Goal: Information Seeking & Learning: Learn about a topic

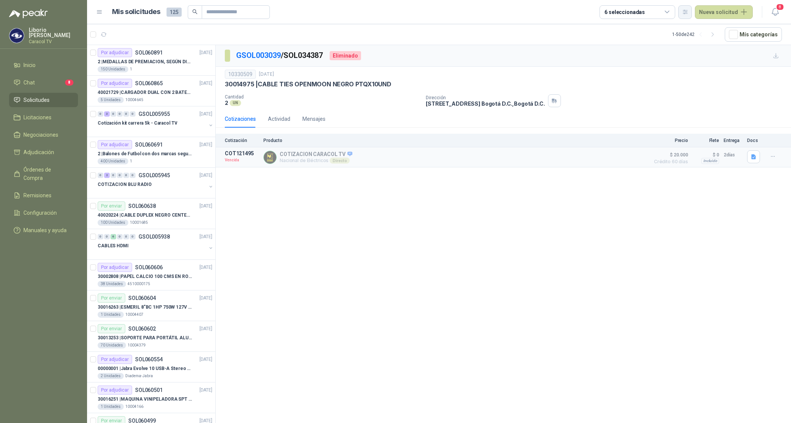
click at [686, 12] on icon "button" at bounding box center [685, 12] width 6 height 6
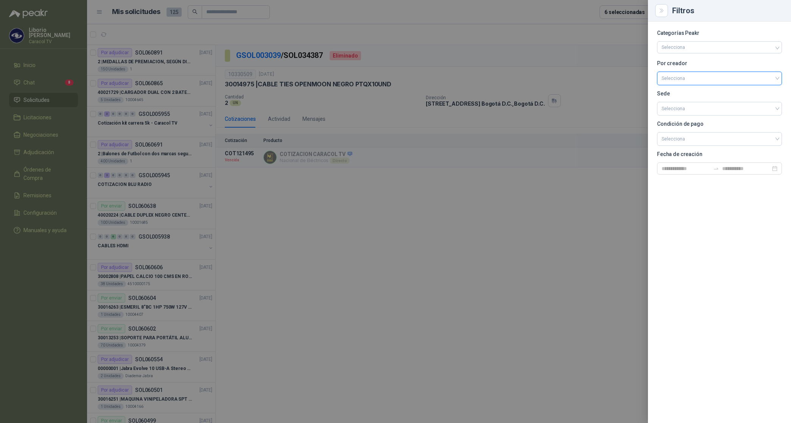
click at [680, 78] on input "search" at bounding box center [720, 77] width 116 height 11
click at [684, 118] on div "[PERSON_NAME]" at bounding box center [719, 118] width 113 height 8
click at [623, 12] on div at bounding box center [395, 211] width 791 height 423
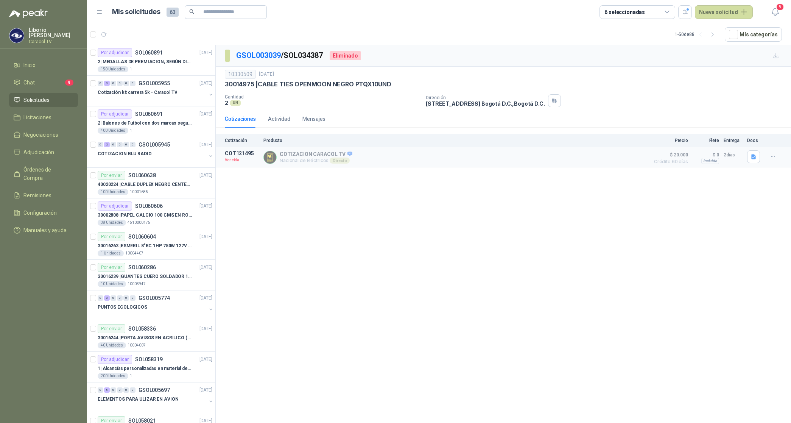
click at [623, 12] on div "6 seleccionadas" at bounding box center [625, 12] width 41 height 8
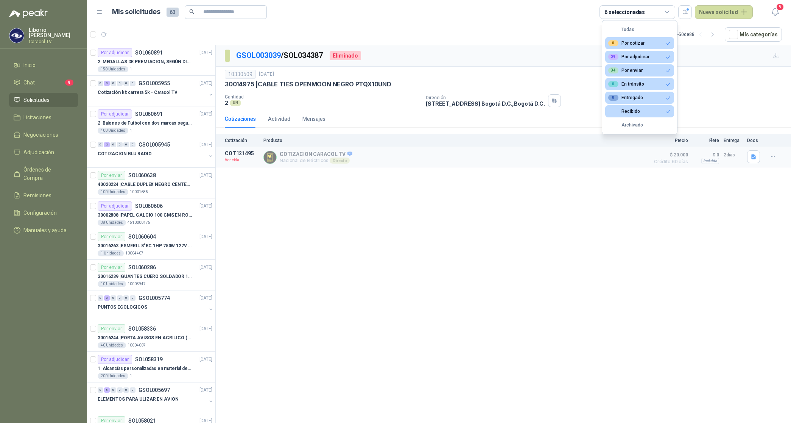
click at [633, 31] on button "Todas" at bounding box center [639, 29] width 69 height 12
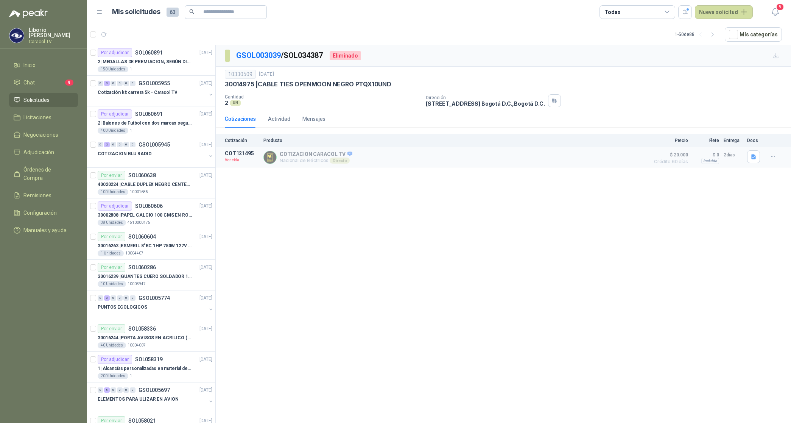
click at [633, 12] on div "Todas" at bounding box center [638, 12] width 76 height 14
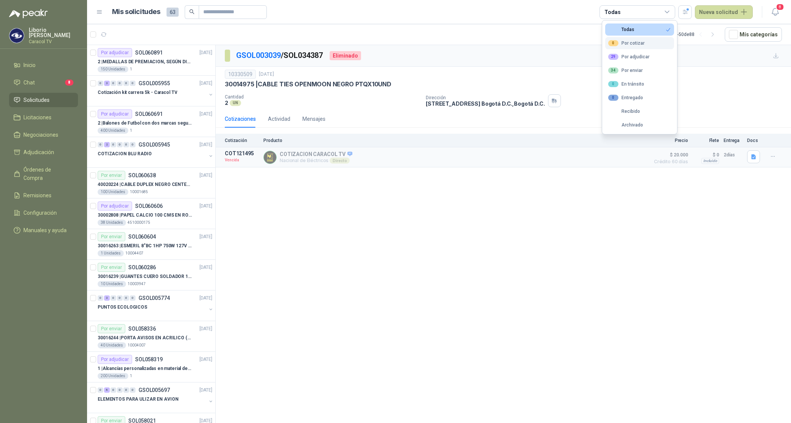
click at [635, 42] on div "0 Por cotizar" at bounding box center [626, 43] width 36 height 6
click at [637, 58] on div "29 Por adjudicar" at bounding box center [628, 57] width 41 height 6
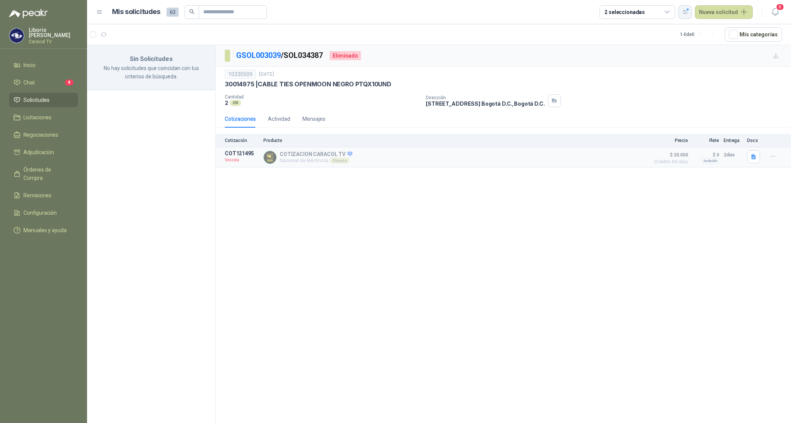
click at [688, 10] on icon "button" at bounding box center [685, 12] width 4 height 4
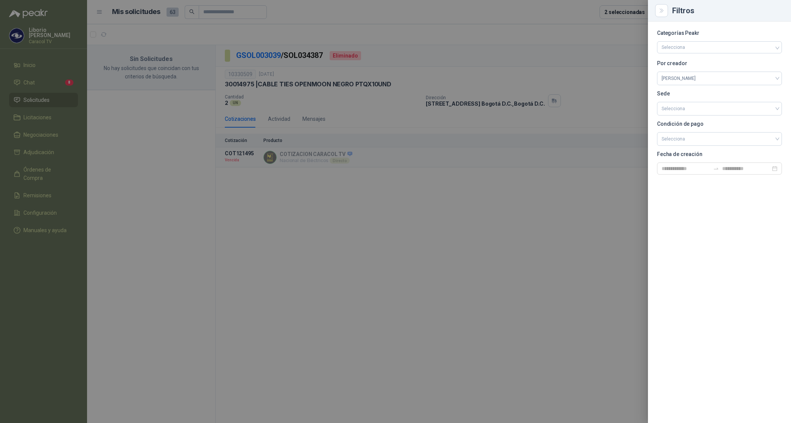
click at [639, 12] on div at bounding box center [395, 211] width 791 height 423
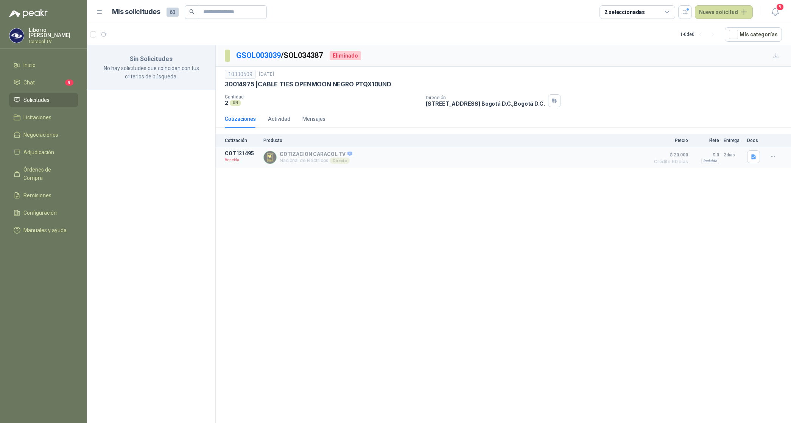
click at [639, 12] on div "2 seleccionadas" at bounding box center [625, 12] width 41 height 8
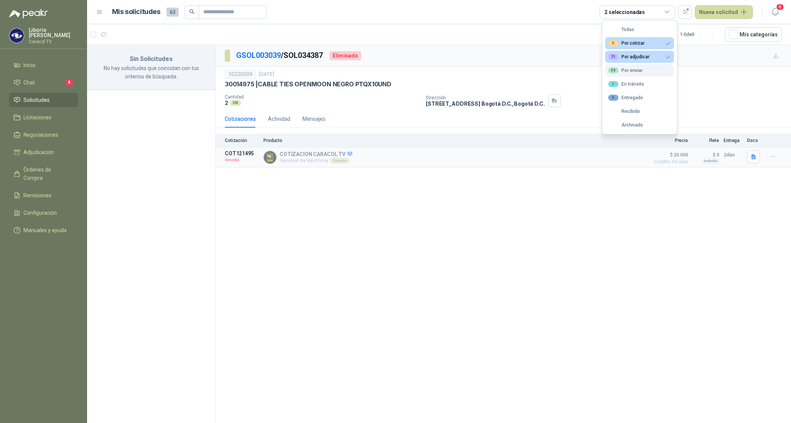
click at [641, 70] on div "34 Por enviar" at bounding box center [625, 70] width 34 height 6
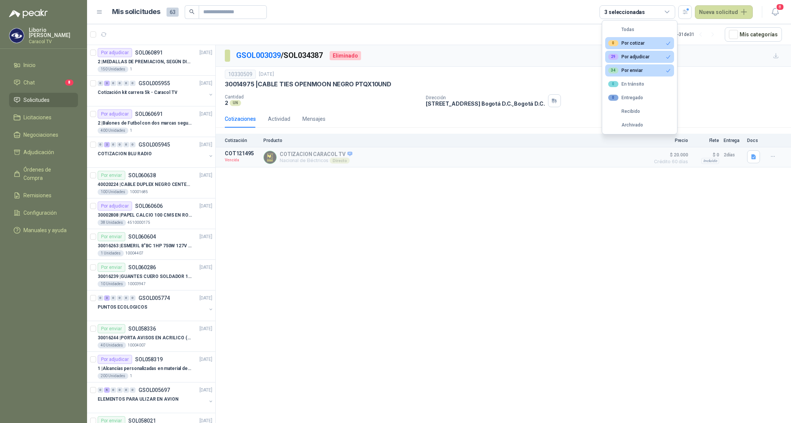
click at [644, 41] on button "0 Por cotizar" at bounding box center [639, 43] width 69 height 12
click at [645, 54] on div "29 Por adjudicar" at bounding box center [628, 57] width 41 height 6
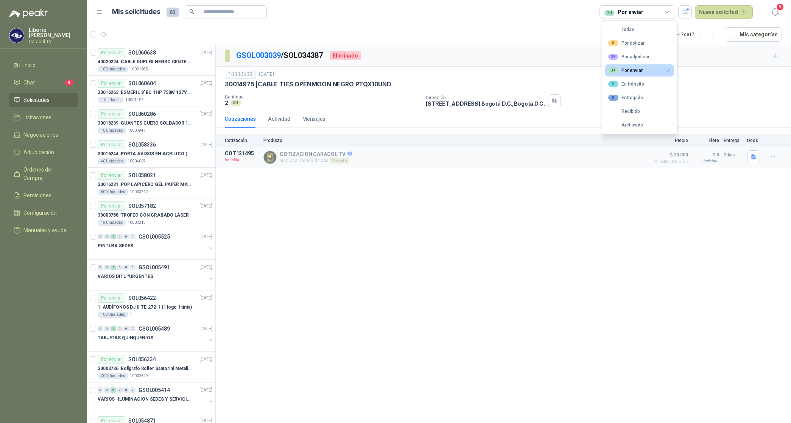
click at [644, 67] on button "34 Por enviar" at bounding box center [639, 70] width 69 height 12
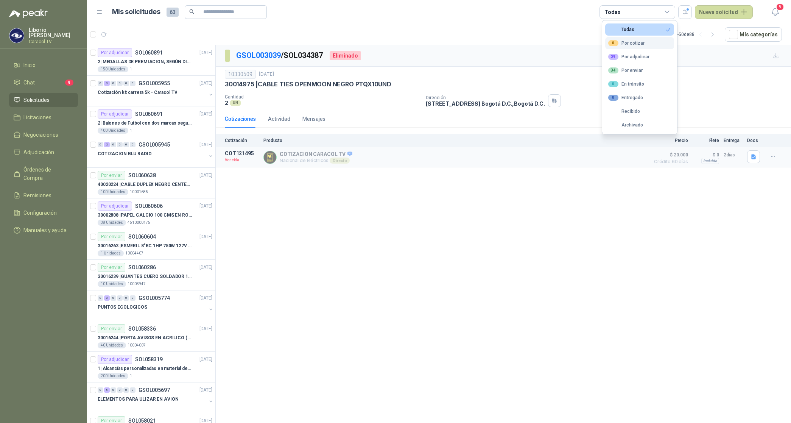
click at [640, 42] on div "0 Por cotizar" at bounding box center [626, 43] width 36 height 6
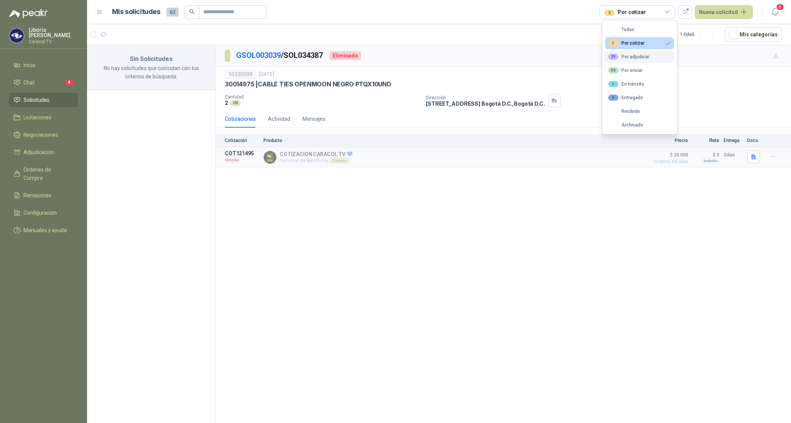
click at [629, 57] on div "29 Por adjudicar" at bounding box center [628, 57] width 41 height 6
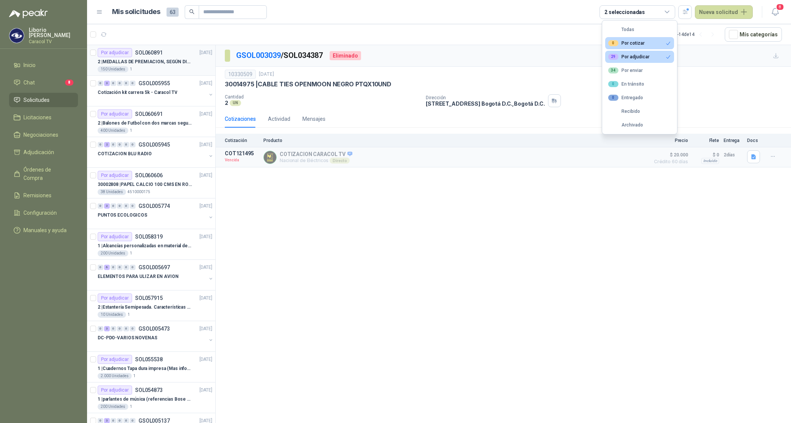
click at [180, 65] on p "2 | MEDALLAS DE PREMIACION, SEGÚN DISEÑO ADJUNTO(ADJUNTAR COTIZACION EN SU FORM…" at bounding box center [145, 61] width 94 height 7
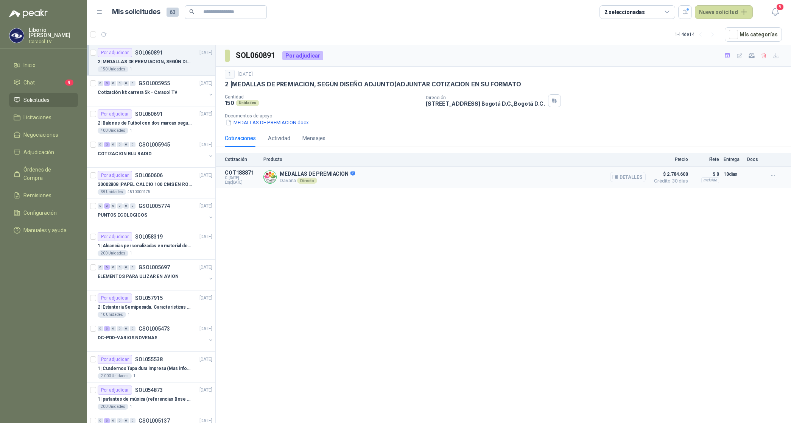
click at [633, 177] on button "Detalles" at bounding box center [628, 177] width 36 height 10
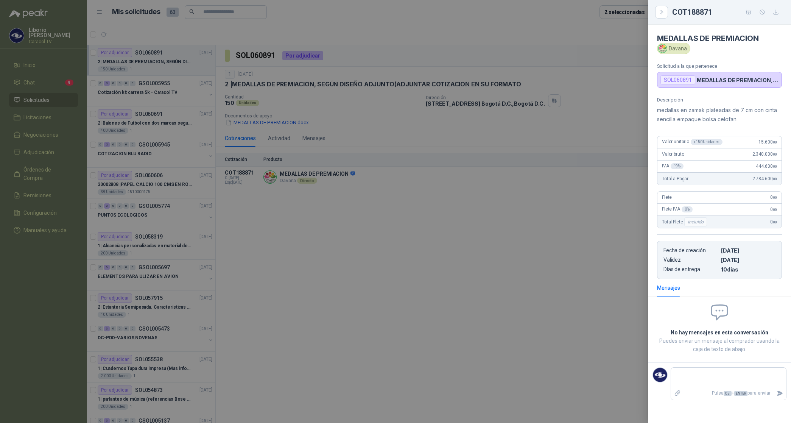
click at [532, 239] on div at bounding box center [395, 211] width 791 height 423
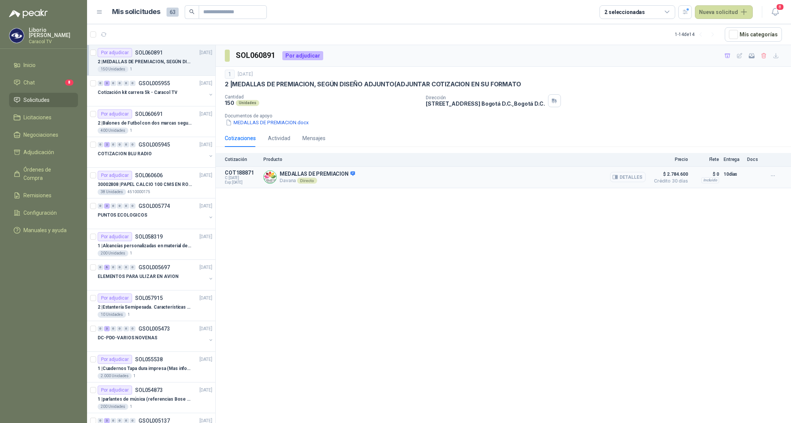
click at [644, 177] on button "Detalles" at bounding box center [628, 177] width 36 height 10
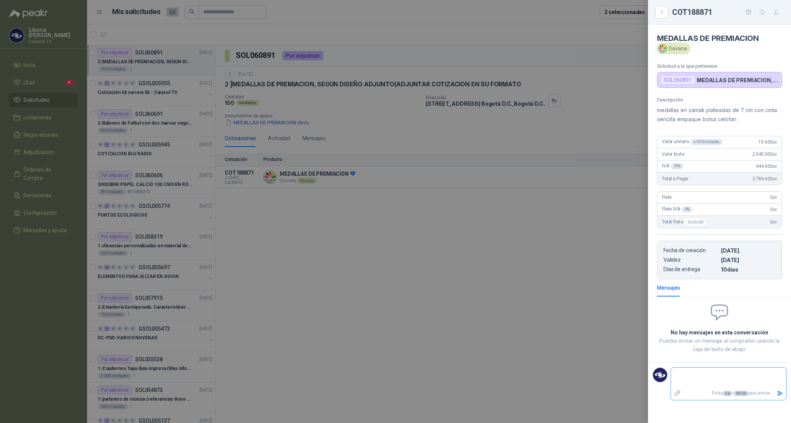
click at [696, 375] on textarea at bounding box center [728, 377] width 115 height 17
type textarea "*"
type textarea "**"
type textarea "***"
type textarea "****"
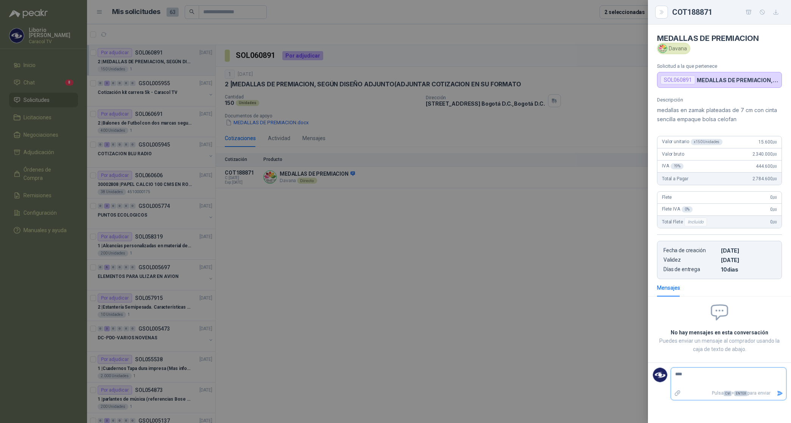
type textarea "*****"
type textarea "****"
type textarea "***"
type textarea "**"
type textarea "***"
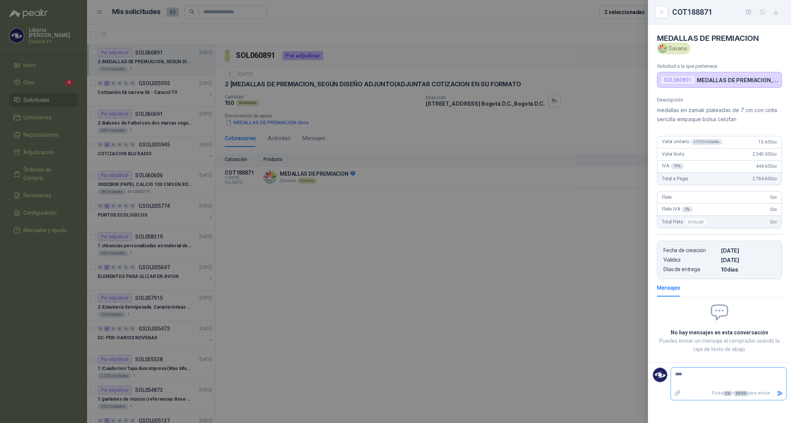
type textarea "*****"
type textarea "******"
type textarea "********"
type textarea "*********"
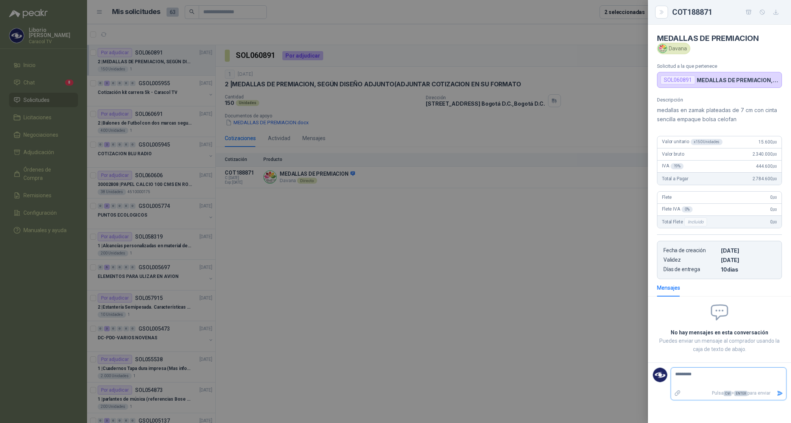
type textarea "**********"
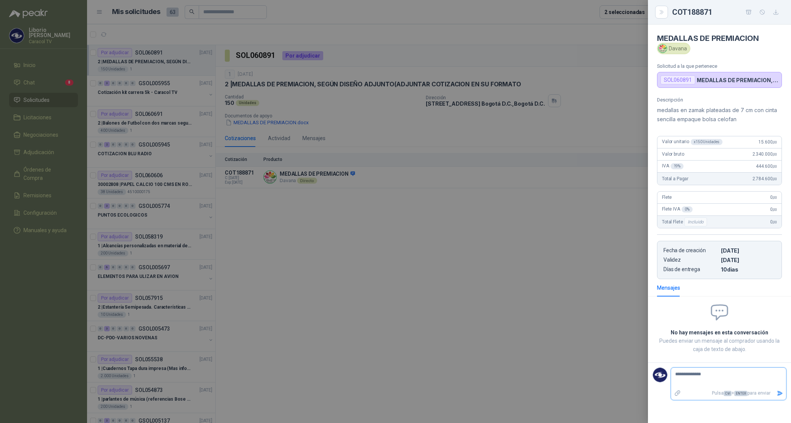
type textarea "**********"
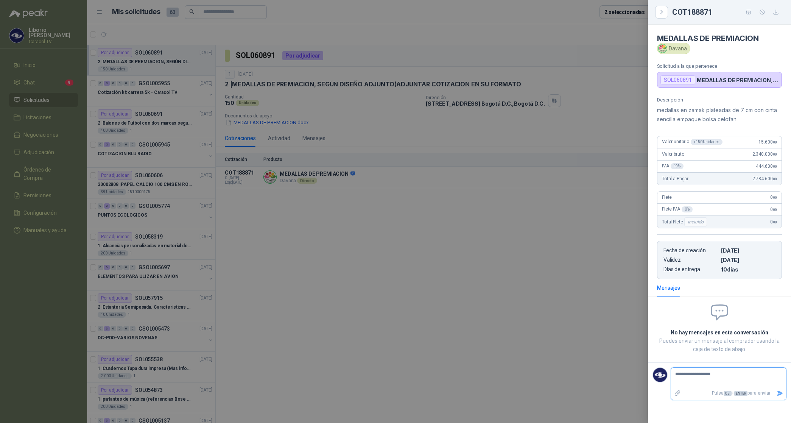
type textarea "**********"
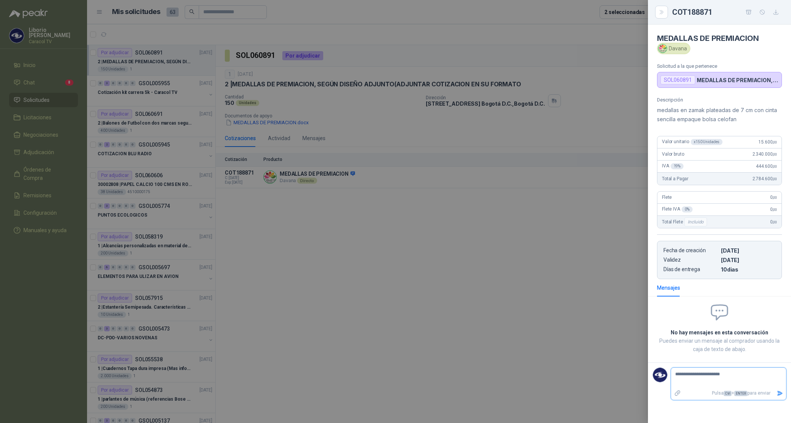
type textarea "**********"
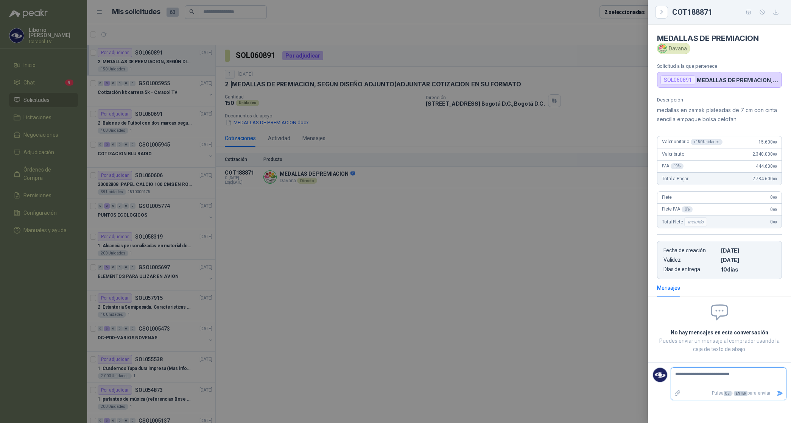
type textarea "**********"
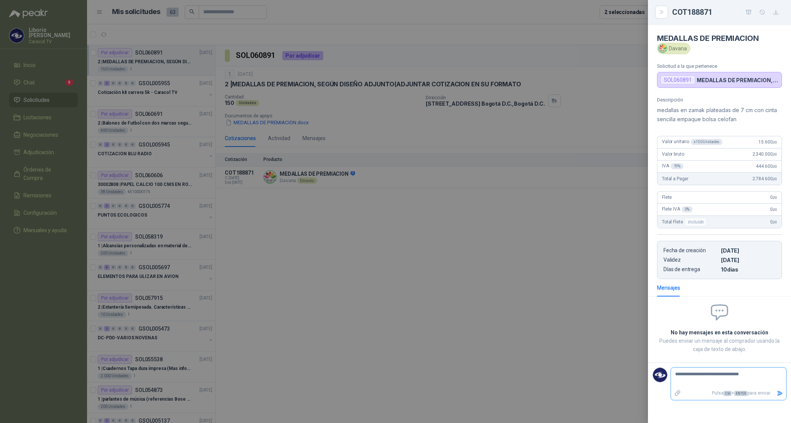
type textarea "**********"
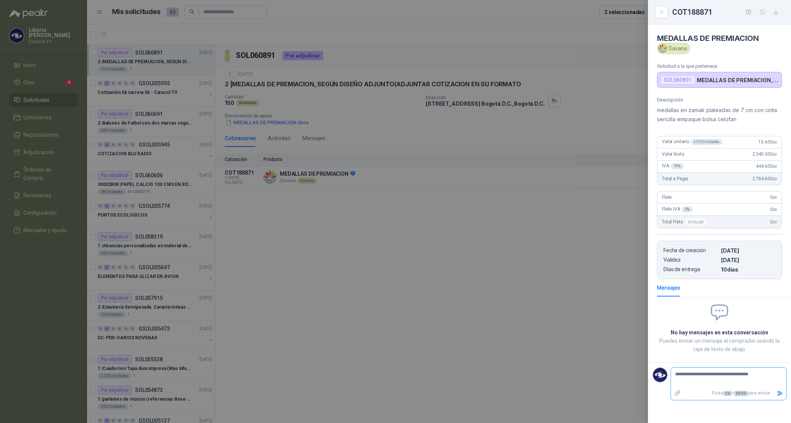
type textarea "**********"
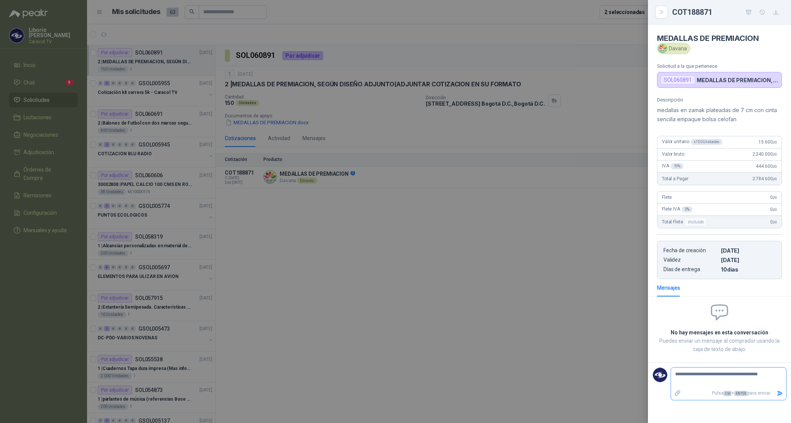
type textarea "**********"
click at [775, 377] on textarea "**********" at bounding box center [728, 377] width 115 height 17
type textarea "**********"
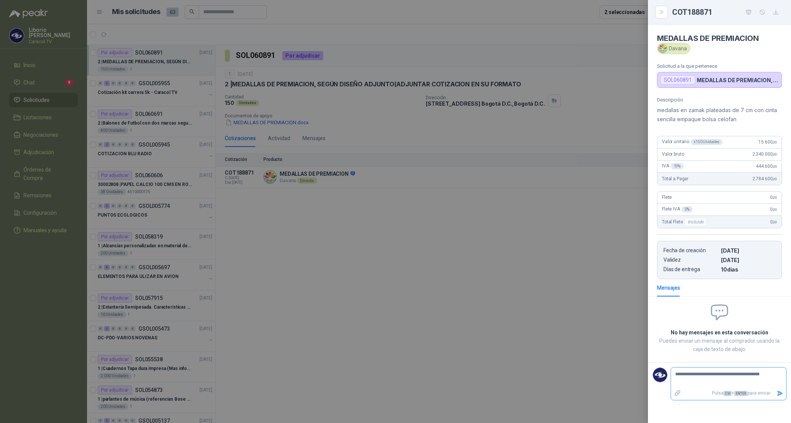
click at [781, 394] on icon "Enviar" at bounding box center [780, 393] width 6 height 6
click at [153, 87] on div at bounding box center [395, 211] width 791 height 423
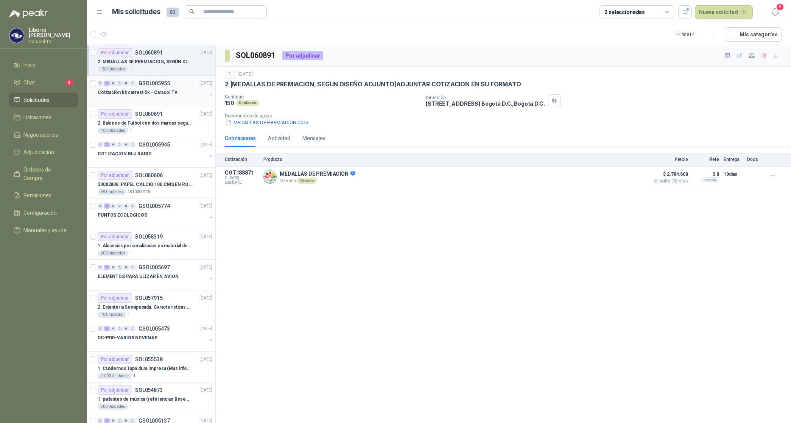
click at [152, 97] on div "Cotización kit carrera 5k - Caracol TV" at bounding box center [152, 92] width 109 height 9
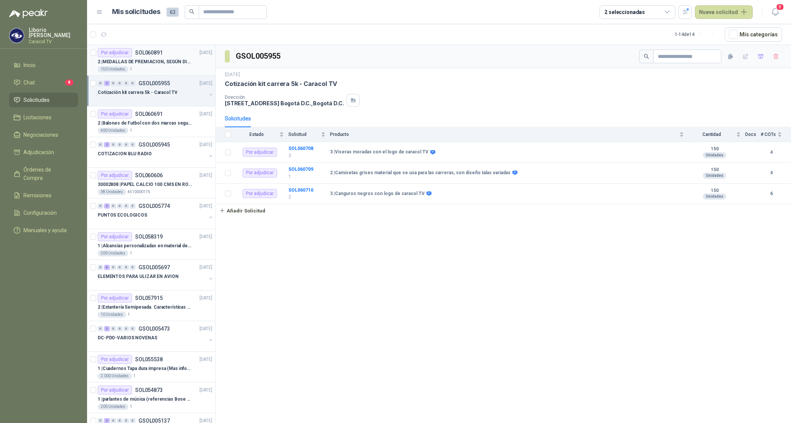
click at [144, 59] on p "2 | MEDALLAS DE PREMIACION, SEGÚN DISEÑO ADJUNTO(ADJUNTAR COTIZACION EN SU FORM…" at bounding box center [145, 61] width 94 height 7
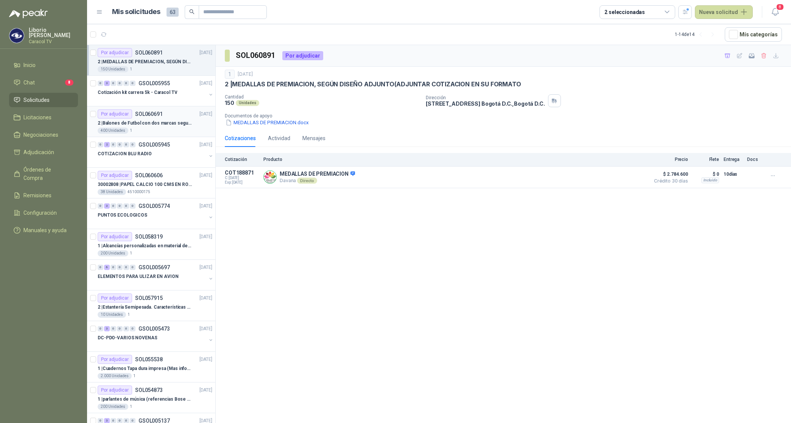
click at [163, 126] on p "2 | Balones de Futbol con dos marcas segun adjunto. Adjuntar cotizacion en su f…" at bounding box center [145, 123] width 94 height 7
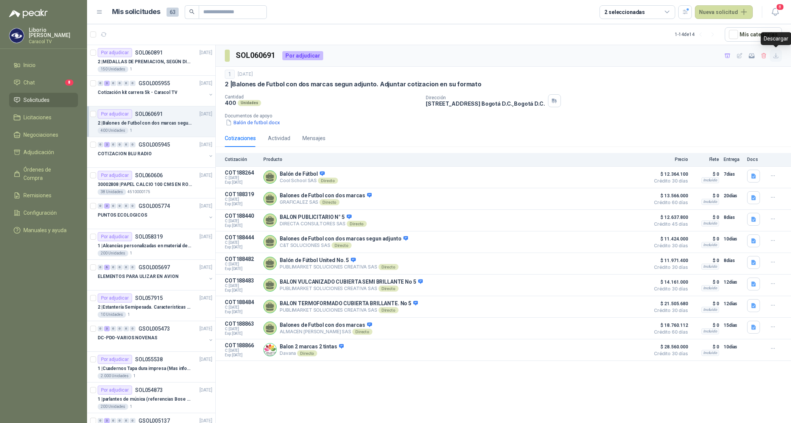
click at [779, 58] on icon "button" at bounding box center [776, 56] width 6 height 6
click at [145, 60] on p "2 | MEDALLAS DE PREMIACION, SEGÚN DISEÑO ADJUNTO(ADJUNTAR COTIZACION EN SU FORM…" at bounding box center [145, 61] width 94 height 7
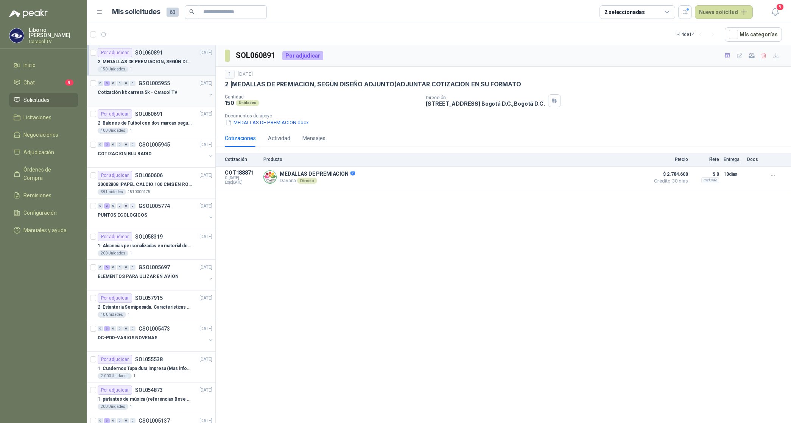
click at [142, 97] on div at bounding box center [152, 100] width 109 height 6
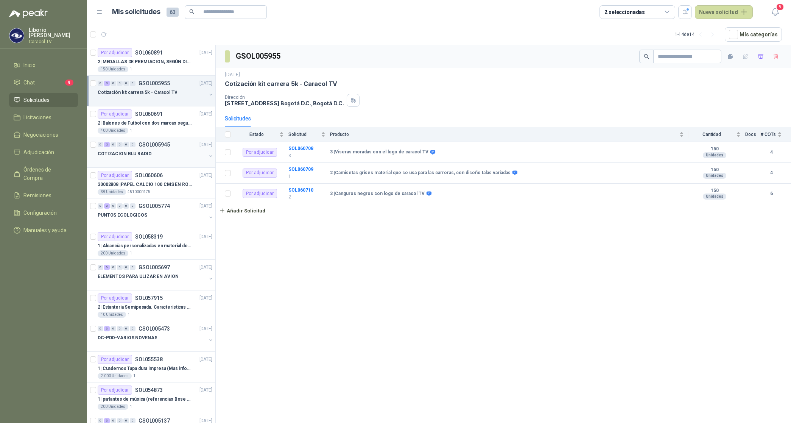
click at [137, 154] on p "COTIZACION BLU RADIO" at bounding box center [125, 153] width 54 height 7
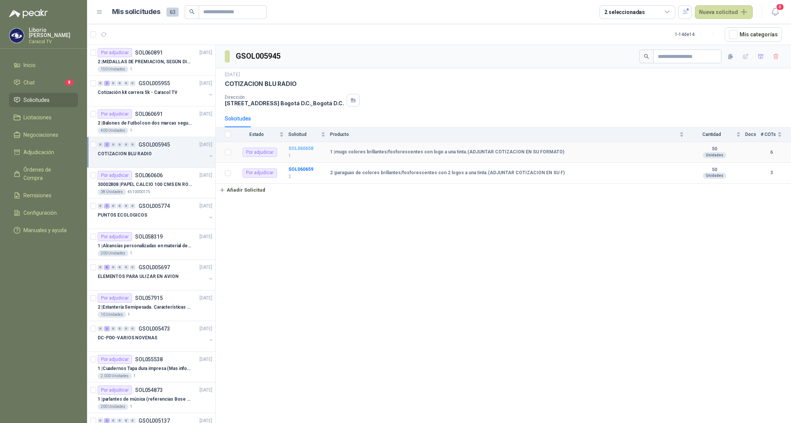
click at [305, 150] on b "SOL060658" at bounding box center [301, 148] width 25 height 5
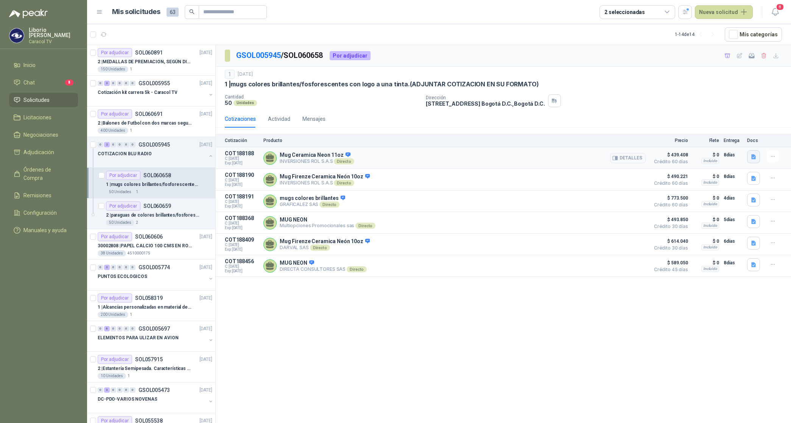
click at [752, 159] on icon "button" at bounding box center [754, 156] width 5 height 5
click at [741, 143] on button "MUG 1.jpg" at bounding box center [739, 140] width 33 height 8
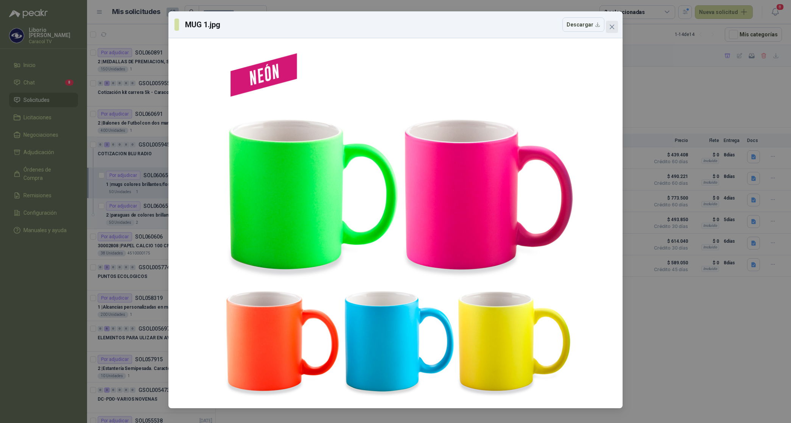
click at [615, 25] on icon "close" at bounding box center [612, 27] width 6 height 6
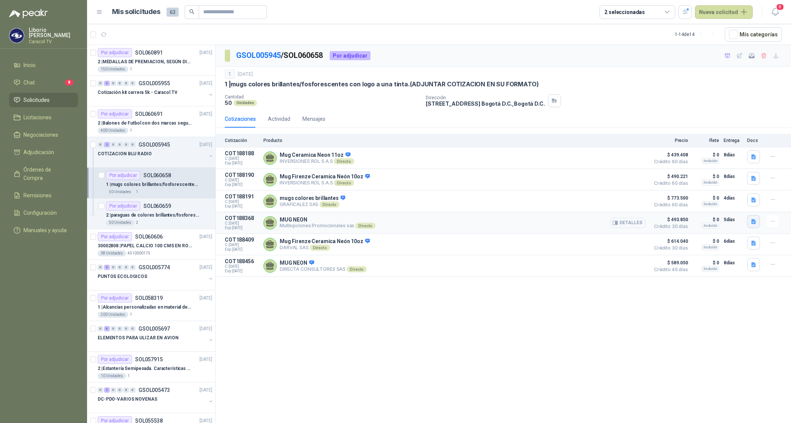
click at [754, 225] on icon "button" at bounding box center [754, 221] width 6 height 6
click at [718, 208] on button "VF-20251410-01.pdf" at bounding box center [729, 207] width 54 height 8
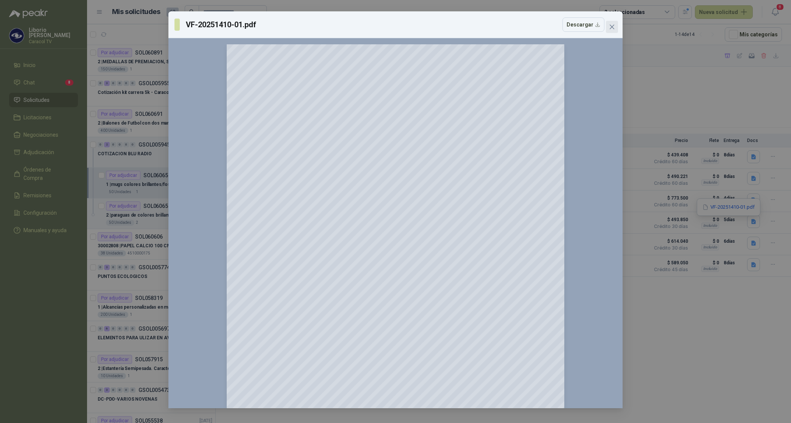
click at [612, 27] on icon "close" at bounding box center [612, 27] width 5 height 5
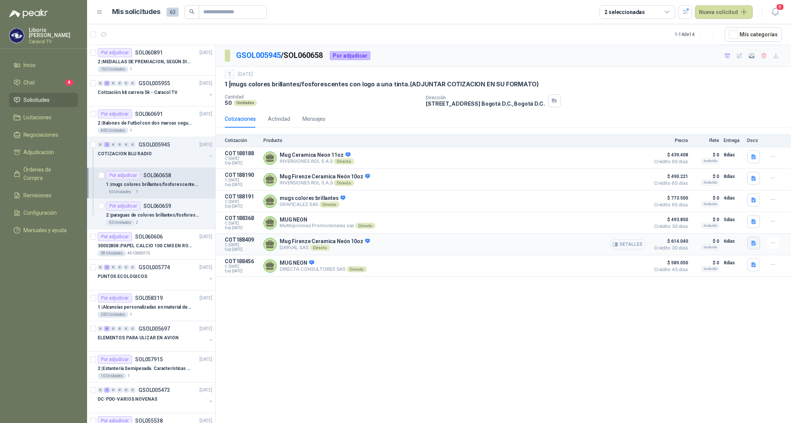
click at [753, 243] on icon "button" at bounding box center [754, 243] width 6 height 6
click at [733, 231] on button "PROPUESTA DARVAL - MUGS.pdf" at bounding box center [713, 229] width 85 height 8
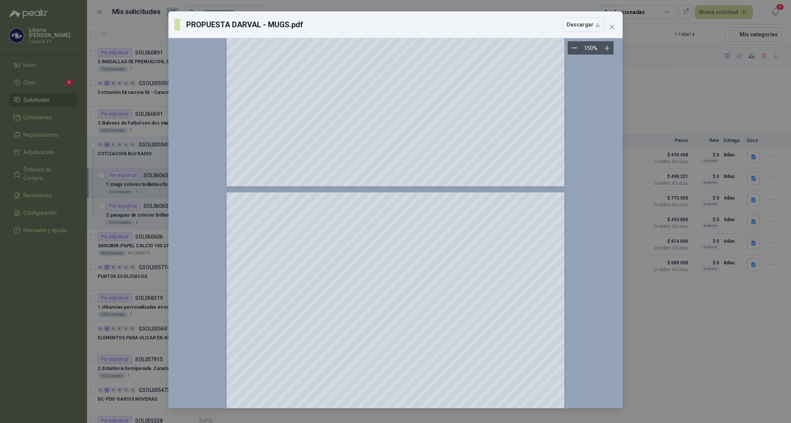
scroll to position [601, 0]
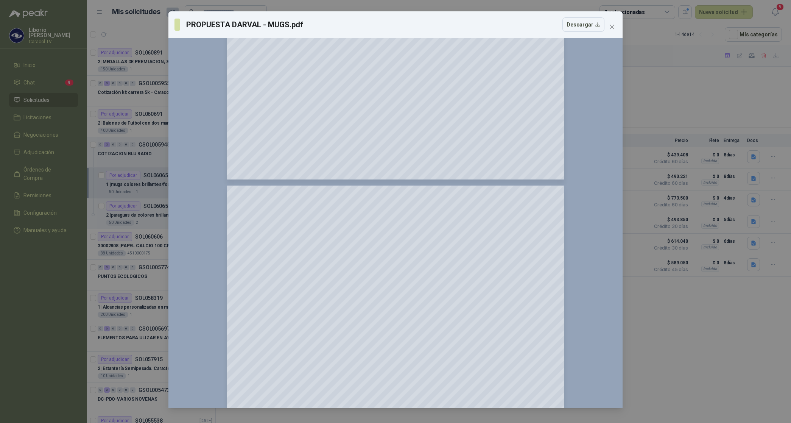
click at [721, 309] on div "PROPUESTA [PERSON_NAME] - MUGS.pdf Descargar 150 %" at bounding box center [395, 211] width 791 height 423
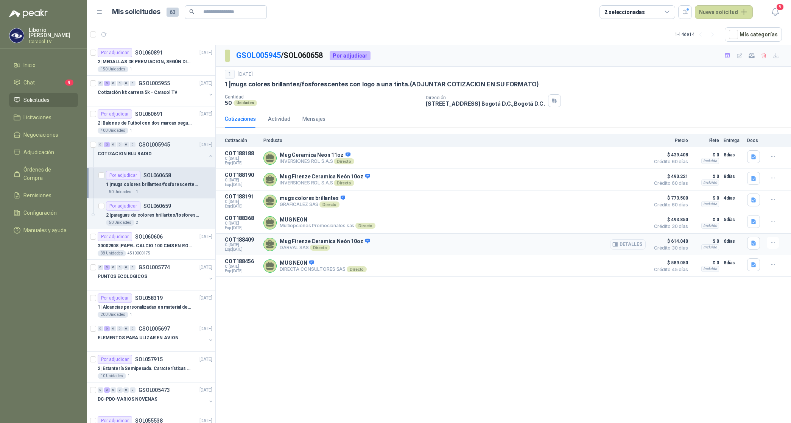
click at [627, 246] on button "Detalles" at bounding box center [628, 244] width 36 height 10
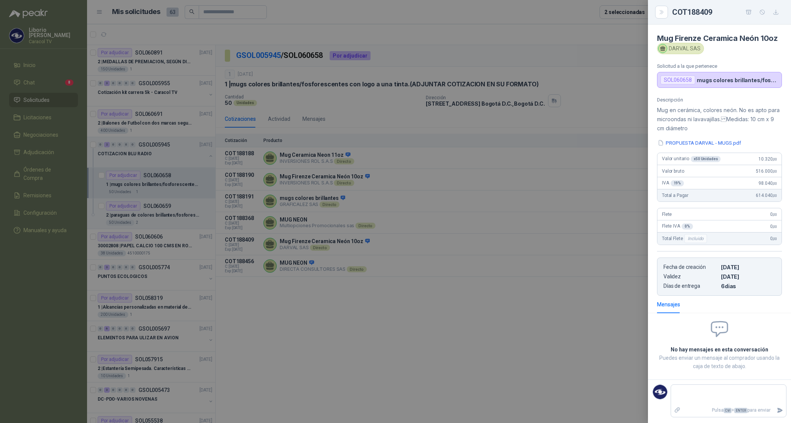
click at [585, 112] on div at bounding box center [395, 211] width 791 height 423
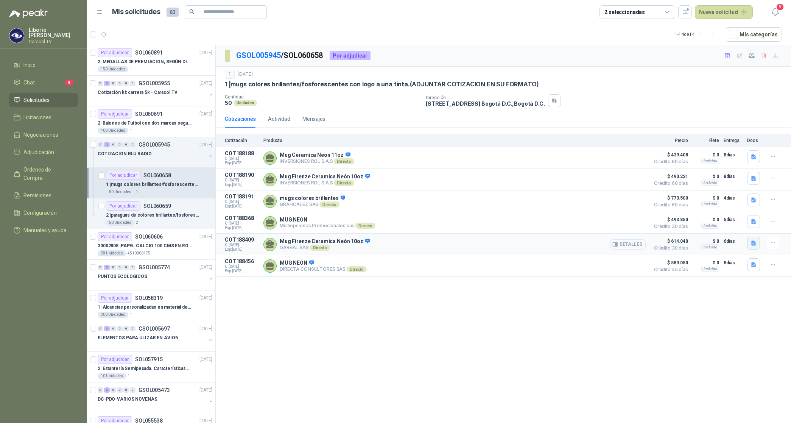
click at [754, 246] on icon "button" at bounding box center [754, 243] width 6 height 6
click at [605, 303] on div "GSOL005945 / SOL060658 Por adjudicar 1 [DATE] 1 | mugs colores brillantes/fosfo…" at bounding box center [504, 235] width 576 height 381
click at [156, 217] on p "2 | paraguas de colores brillantes/fosforescentes con 2 logos a una tinta.(ADJU…" at bounding box center [153, 215] width 94 height 7
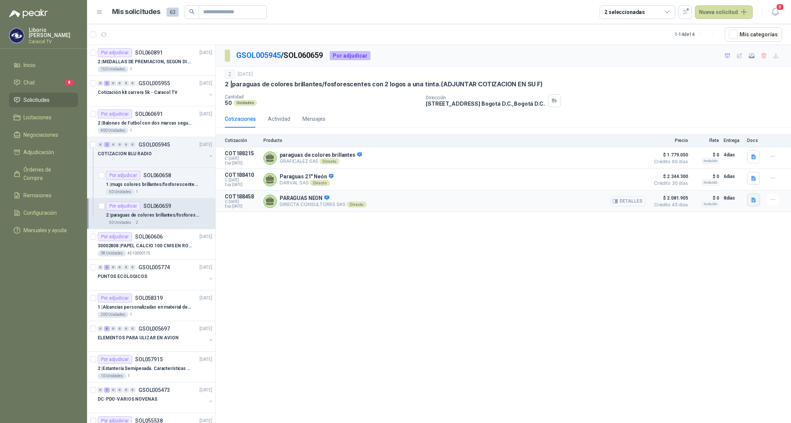
click at [747, 201] on button "button" at bounding box center [753, 199] width 13 height 13
click at [726, 180] on div "CARACOL TV MUGS Y SOMBRILLAS NEON 6094 (2).pdf" at bounding box center [690, 185] width 142 height 18
click at [718, 184] on button "CARACOL TV MUGS Y SOMBRILLAS NEON 6094 (2).pdf" at bounding box center [690, 185] width 132 height 8
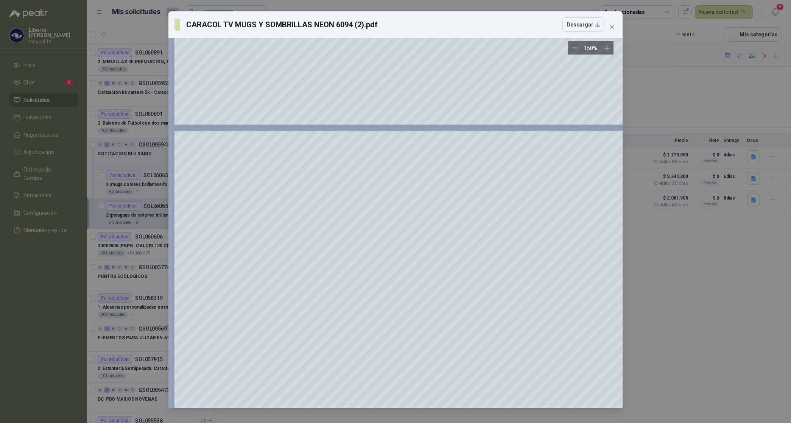
scroll to position [228, 0]
click at [615, 25] on icon "close" at bounding box center [612, 27] width 6 height 6
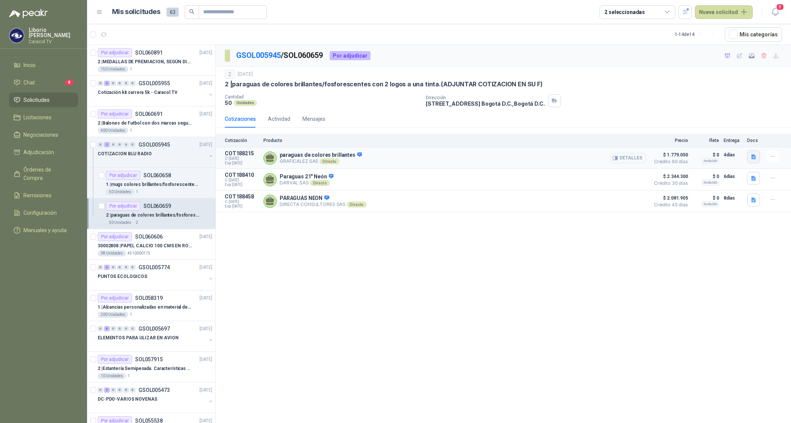
click at [751, 156] on icon "button" at bounding box center [754, 157] width 6 height 6
click at [715, 137] on button "COTIZACIÓN-00-349-CARACOL TELEVISIÓN PARAGUAS.pdf" at bounding box center [684, 140] width 143 height 8
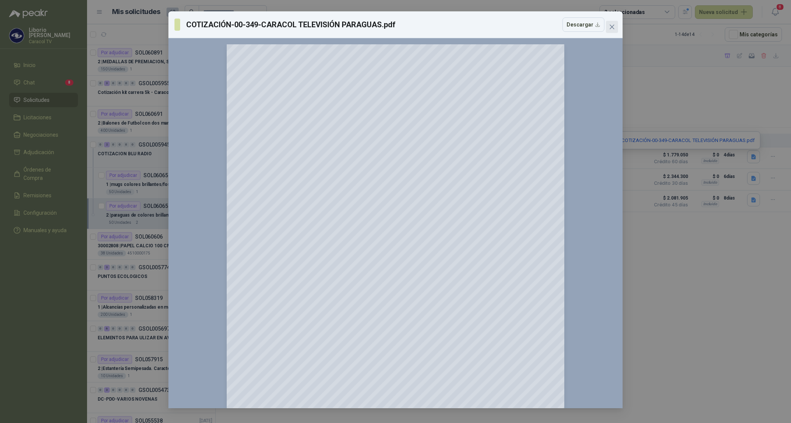
click at [615, 27] on icon "close" at bounding box center [612, 27] width 6 height 6
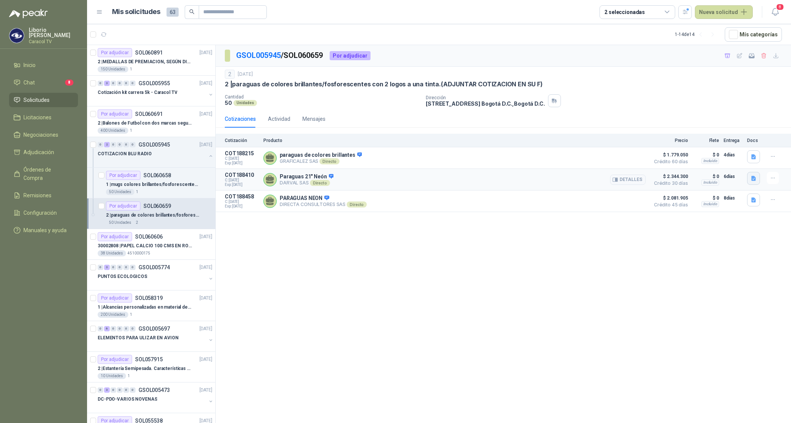
click at [752, 180] on icon "button" at bounding box center [754, 178] width 6 height 6
click at [705, 165] on button "PROPUESTA DARVAL - PARAGUAS.pdf" at bounding box center [707, 163] width 97 height 8
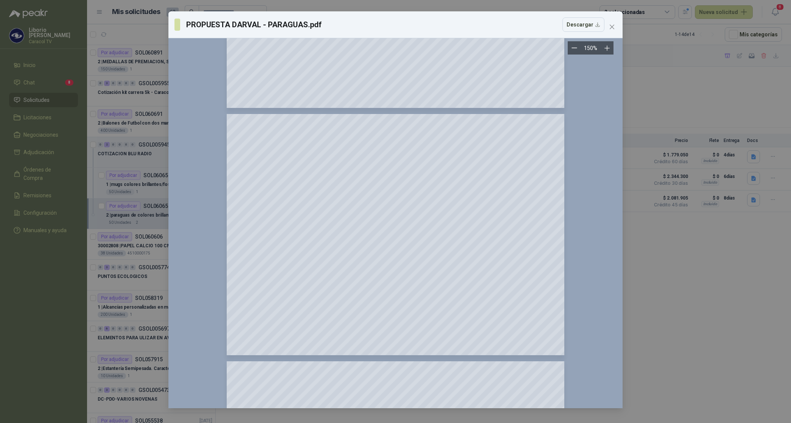
scroll to position [0, 0]
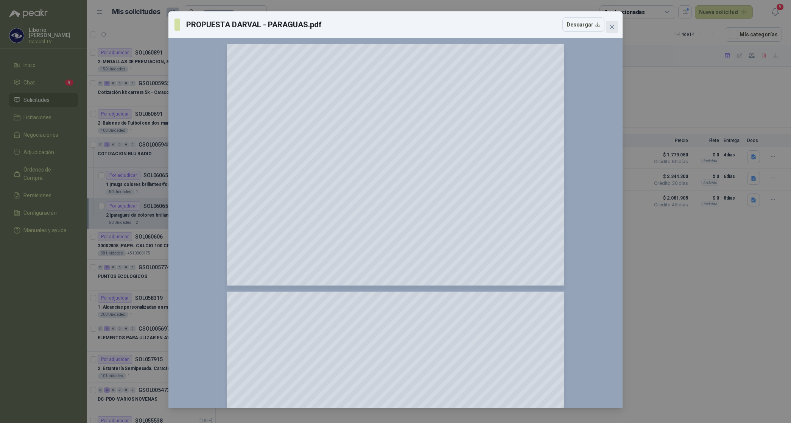
click at [611, 27] on icon "close" at bounding box center [612, 27] width 6 height 6
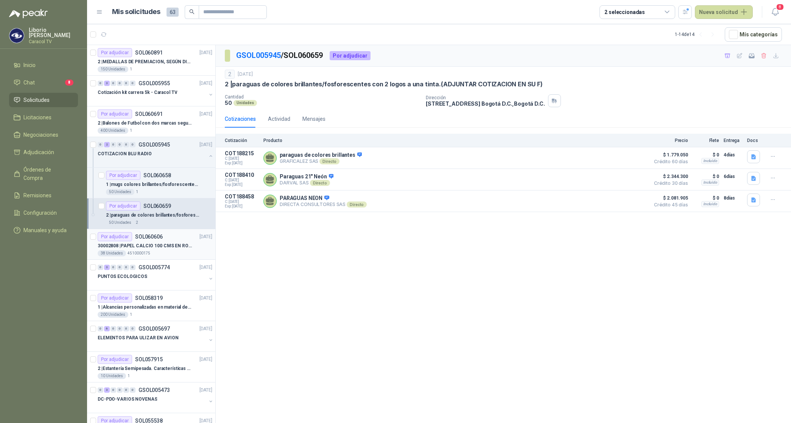
click at [158, 242] on div "30002808 | PAPEL CALCIO 100 CMS EN ROLLO DE 100 GR" at bounding box center [155, 245] width 115 height 9
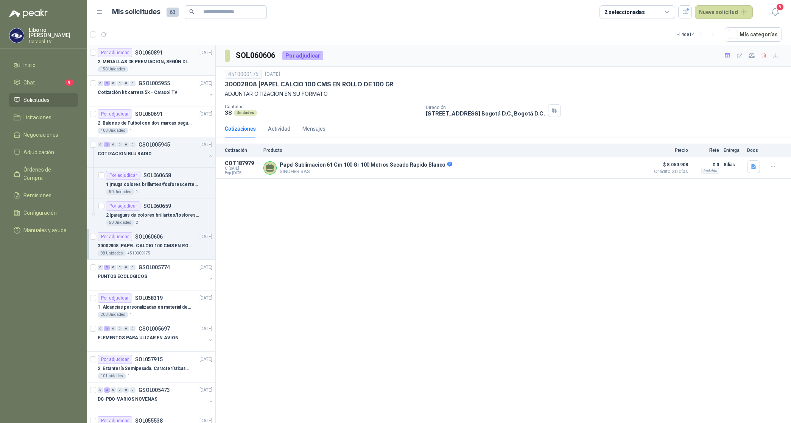
click at [151, 59] on p "2 | MEDALLAS DE PREMIACION, SEGÚN DISEÑO ADJUNTO(ADJUNTAR COTIZACION EN SU FORM…" at bounding box center [145, 61] width 94 height 7
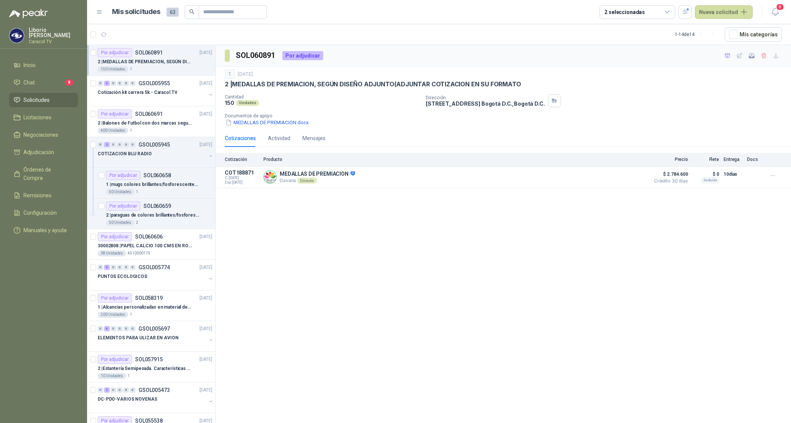
click at [153, 63] on p "2 | MEDALLAS DE PREMIACION, SEGÚN DISEÑO ADJUNTO(ADJUNTAR COTIZACION EN SU FORM…" at bounding box center [145, 61] width 94 height 7
click at [157, 93] on p "Cotización kit carrera 5k - Caracol TV" at bounding box center [138, 92] width 80 height 7
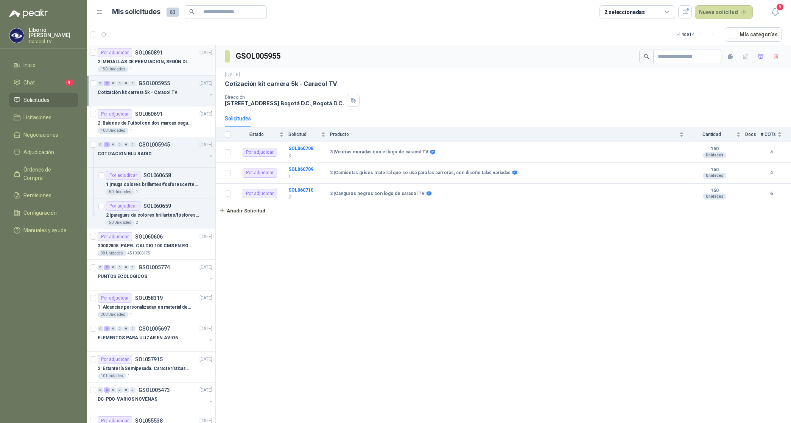
click at [161, 62] on p "2 | MEDALLAS DE PREMIACION, SEGÚN DISEÑO ADJUNTO(ADJUNTAR COTIZACION EN SU FORM…" at bounding box center [145, 61] width 94 height 7
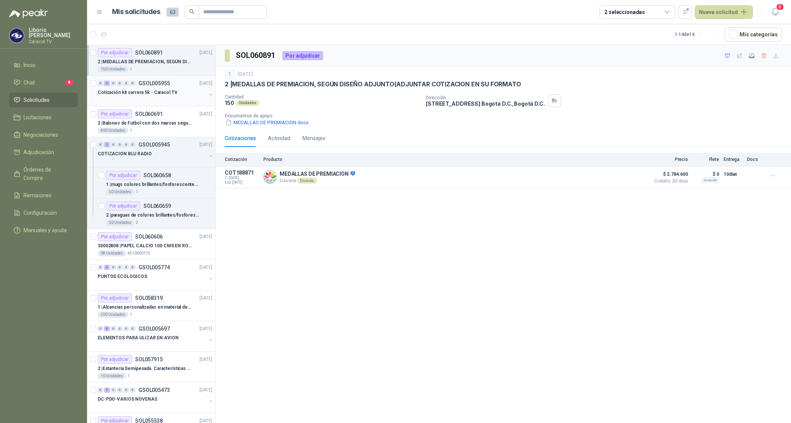
click at [142, 94] on p "Cotización kit carrera 5k - Caracol TV" at bounding box center [138, 92] width 80 height 7
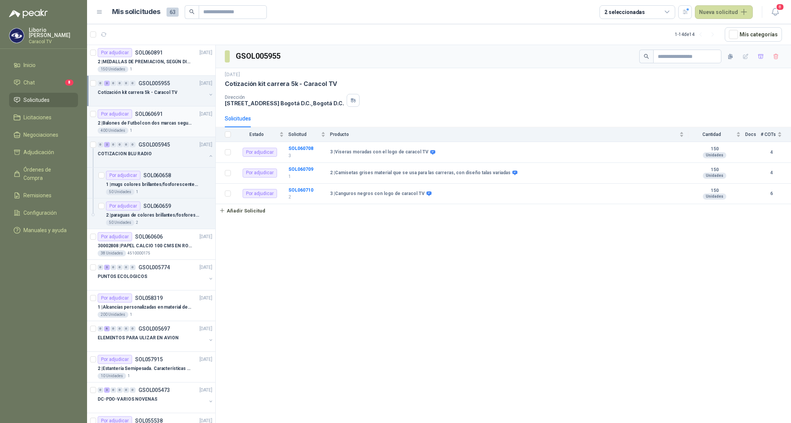
click at [151, 120] on p "2 | Balones de Futbol con dos marcas segun adjunto. Adjuntar cotizacion en su f…" at bounding box center [145, 123] width 94 height 7
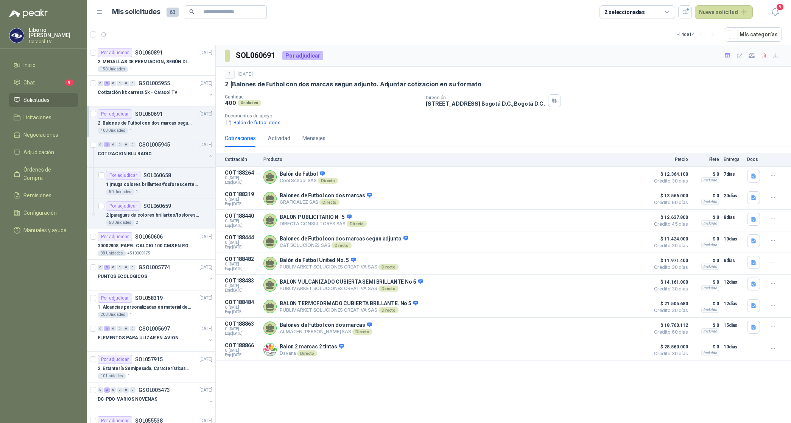
click at [173, 123] on p "2 | Balones de Futbol con dos marcas segun adjunto. Adjuntar cotizacion en su f…" at bounding box center [145, 123] width 94 height 7
click at [143, 158] on p "COTIZACION BLU RADIO" at bounding box center [125, 153] width 54 height 7
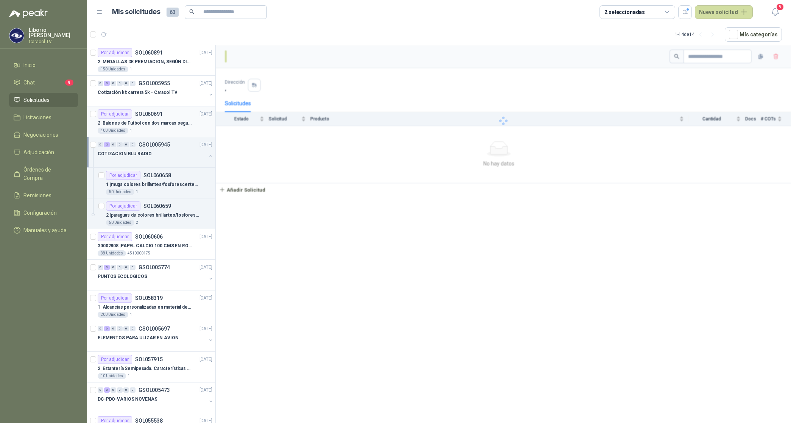
click at [165, 119] on div "2 | Balones de Futbol con dos marcas segun adjunto. Adjuntar cotizacion en su f…" at bounding box center [155, 123] width 115 height 9
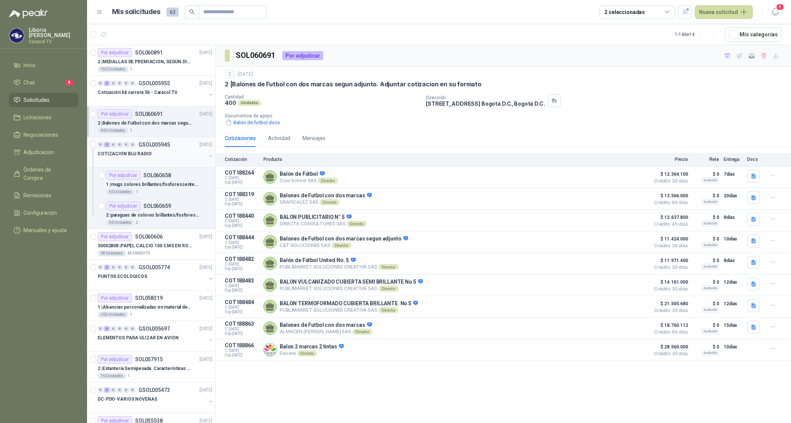
click at [134, 152] on p "COTIZACION BLU RADIO" at bounding box center [125, 153] width 54 height 7
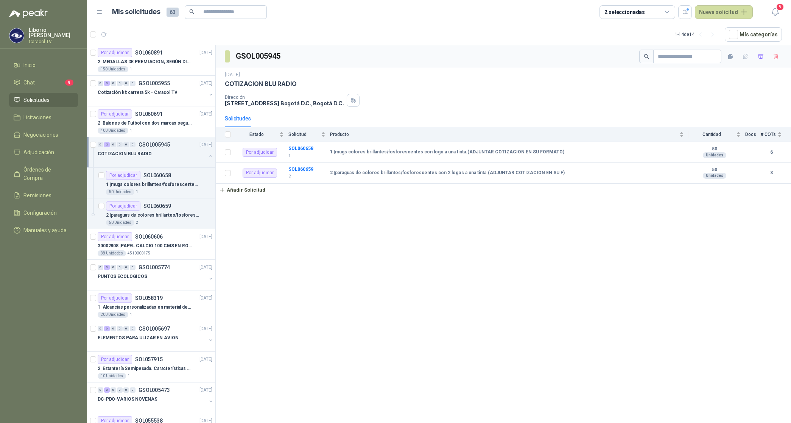
click at [134, 152] on p "COTIZACION BLU RADIO" at bounding box center [125, 153] width 54 height 7
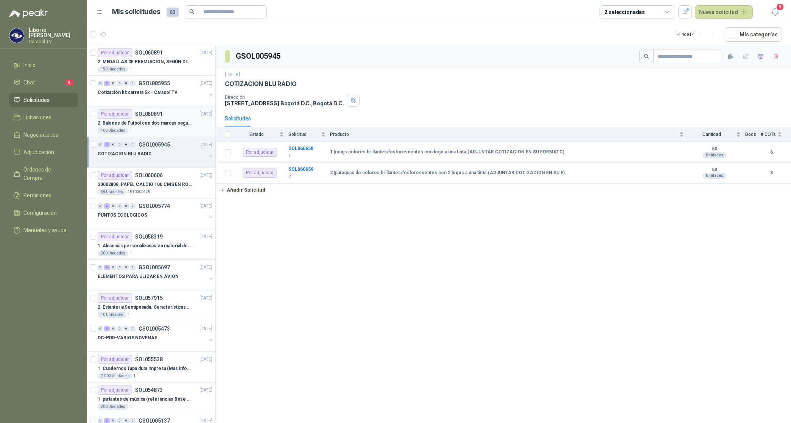
click at [153, 126] on p "2 | Balones de Futbol con dos marcas segun adjunto. Adjuntar cotizacion en su f…" at bounding box center [145, 123] width 94 height 7
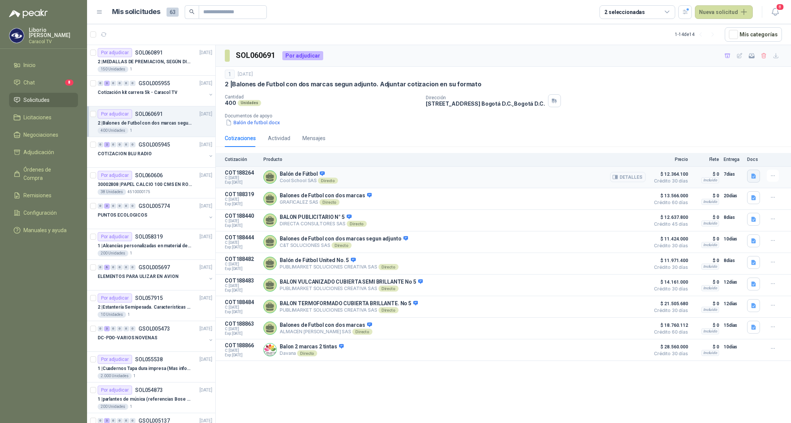
click at [753, 176] on icon "button" at bounding box center [754, 175] width 5 height 5
click at [699, 160] on button "Cotización Balones Octubre 2025 Caracol.pdf" at bounding box center [700, 160] width 111 height 8
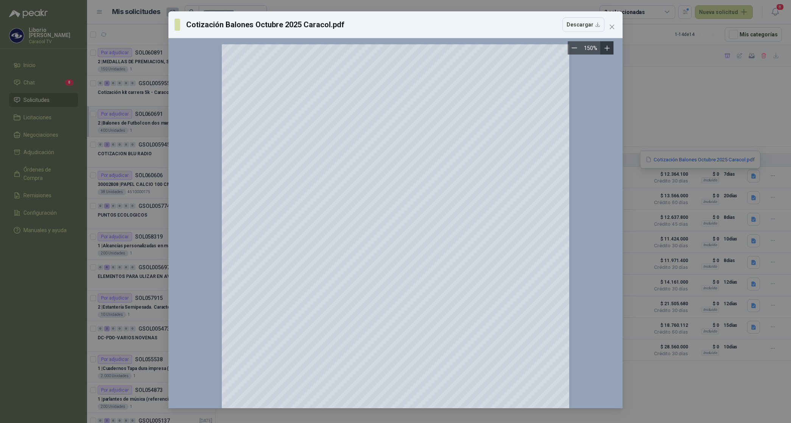
click at [608, 50] on icon "Zoom in" at bounding box center [608, 48] width 8 height 8
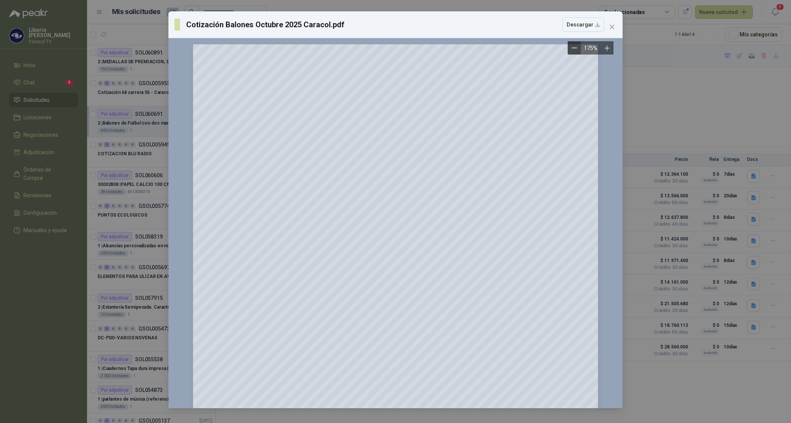
click at [572, 48] on icon "Zoom out" at bounding box center [575, 48] width 6 height 6
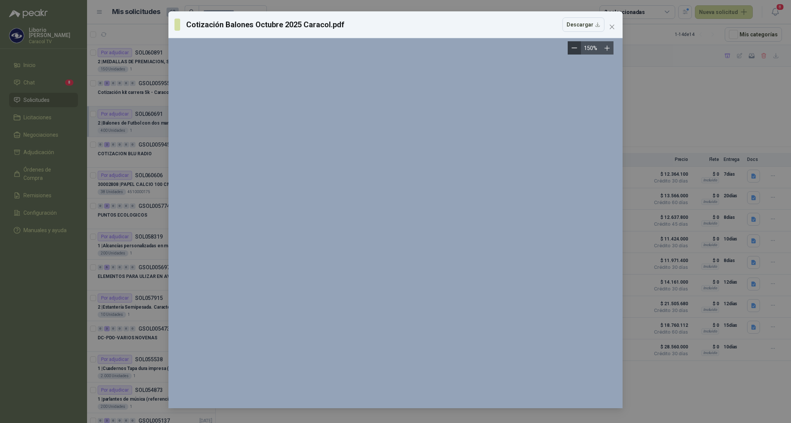
click at [572, 48] on icon "Zoom out" at bounding box center [575, 48] width 6 height 6
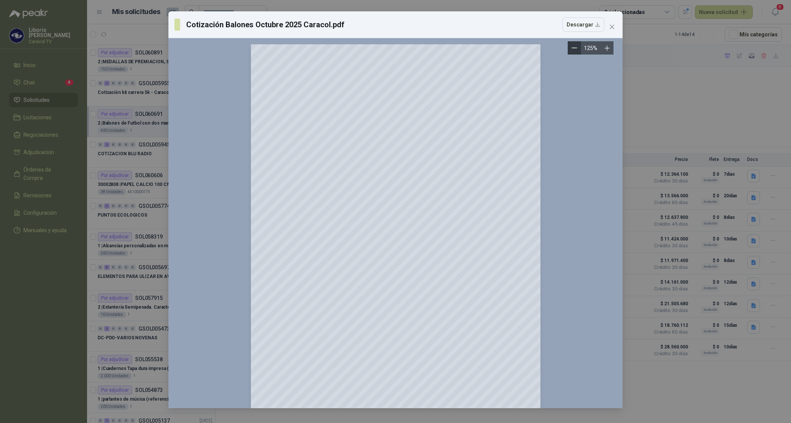
click at [571, 48] on button "Zoom out" at bounding box center [574, 47] width 13 height 13
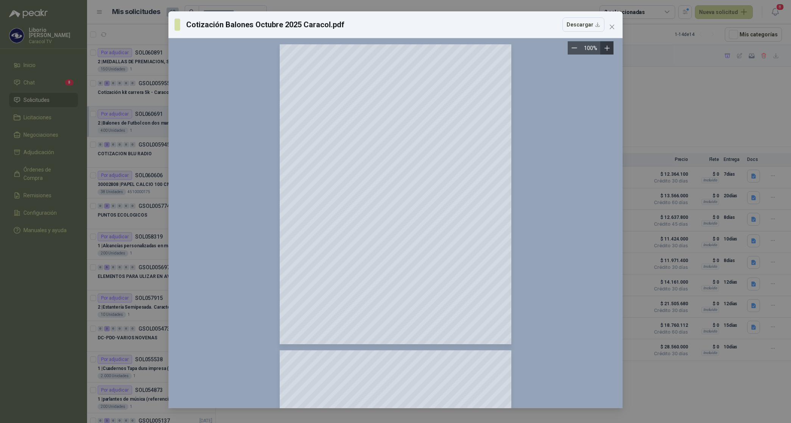
click at [608, 46] on icon "Zoom in" at bounding box center [608, 48] width 8 height 8
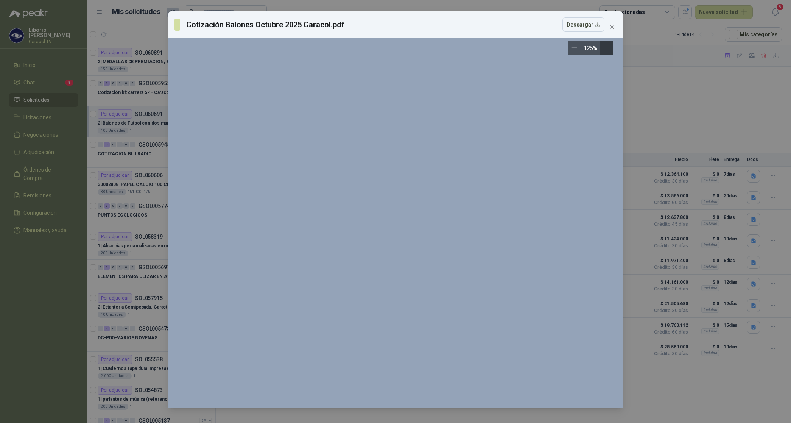
click at [608, 48] on icon "Zoom in" at bounding box center [608, 48] width 8 height 8
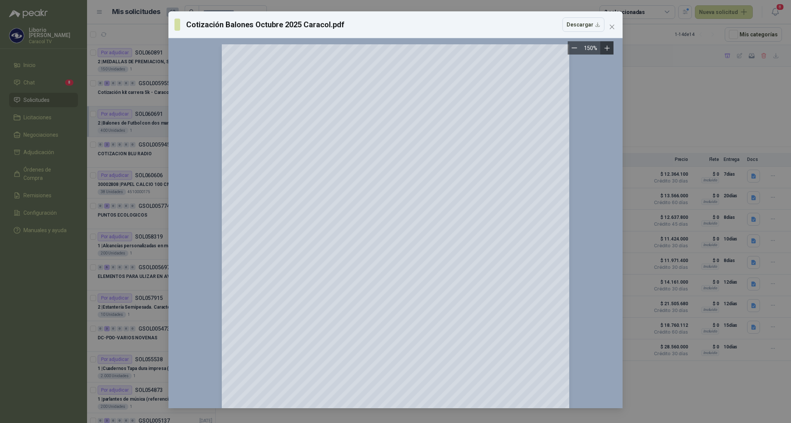
click at [608, 48] on icon "Zoom in" at bounding box center [608, 48] width 8 height 8
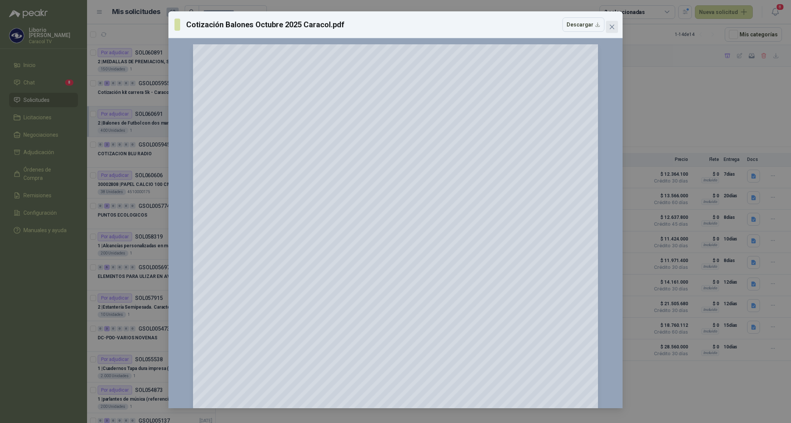
click at [612, 26] on icon "close" at bounding box center [612, 27] width 6 height 6
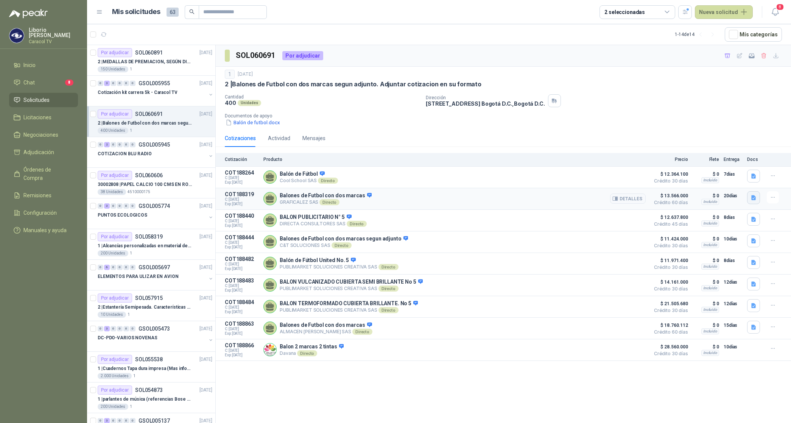
click at [757, 197] on icon "button" at bounding box center [754, 198] width 6 height 6
click at [701, 182] on button "COTIZACIÓN-00-353-CARACOL TELEVISIÓN BALONES DE FUTBOL.pdf" at bounding box center [673, 182] width 165 height 8
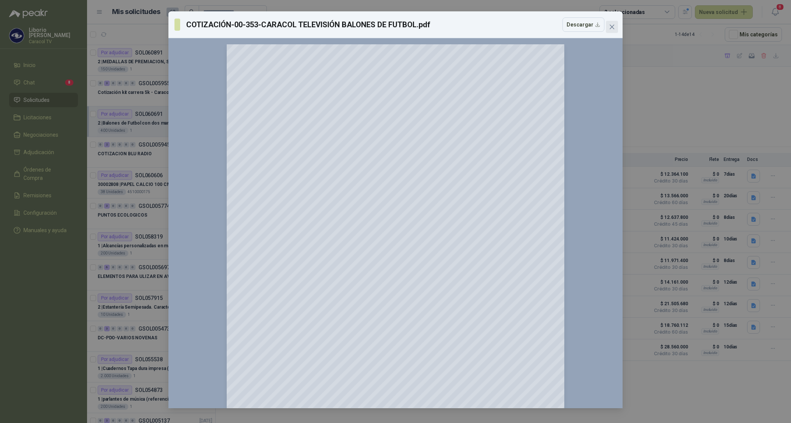
click at [610, 27] on icon "close" at bounding box center [612, 27] width 6 height 6
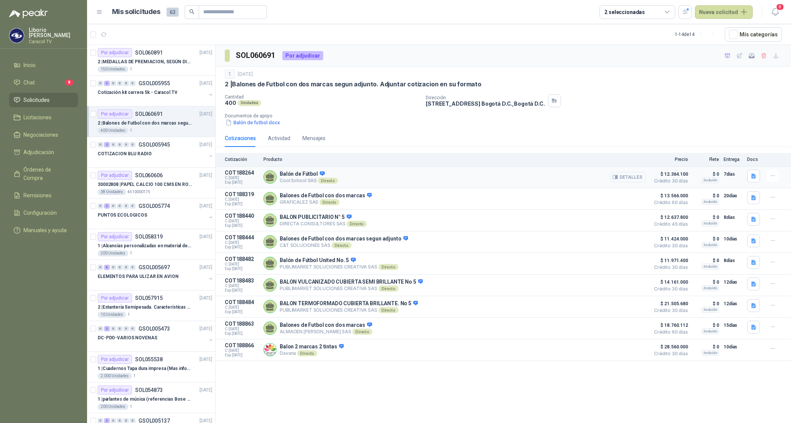
click at [633, 178] on button "Detalles" at bounding box center [628, 177] width 36 height 10
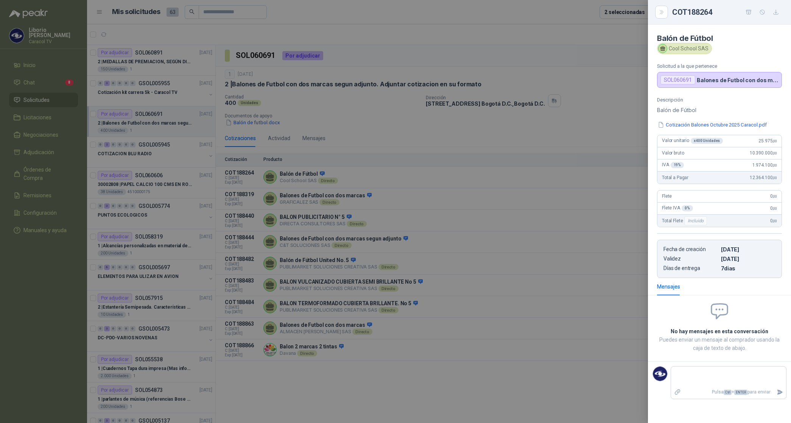
click at [592, 100] on div at bounding box center [395, 211] width 791 height 423
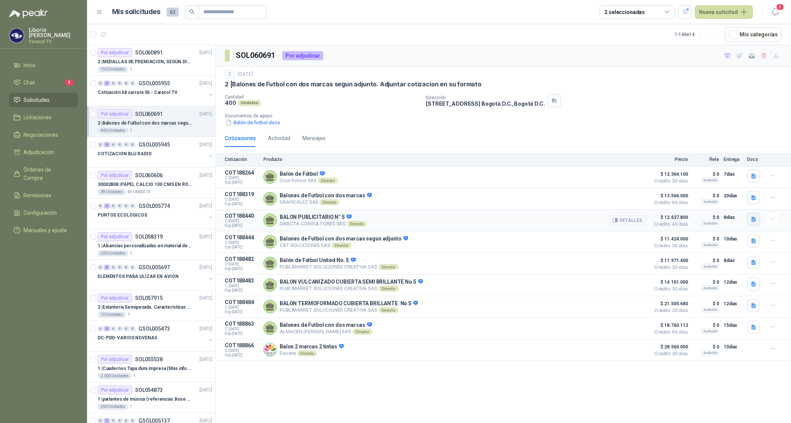
click at [757, 219] on button "button" at bounding box center [753, 219] width 13 height 13
click at [716, 201] on button "CARACOL TV BALONES 6093.pdf" at bounding box center [714, 204] width 83 height 8
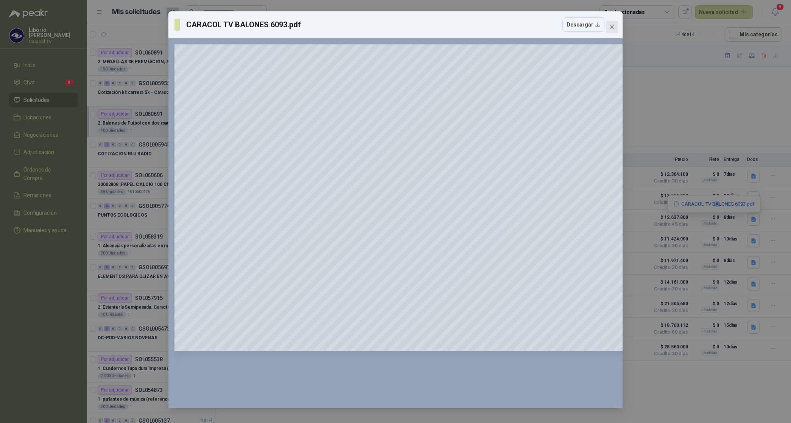
click at [611, 30] on icon "close" at bounding box center [612, 27] width 6 height 6
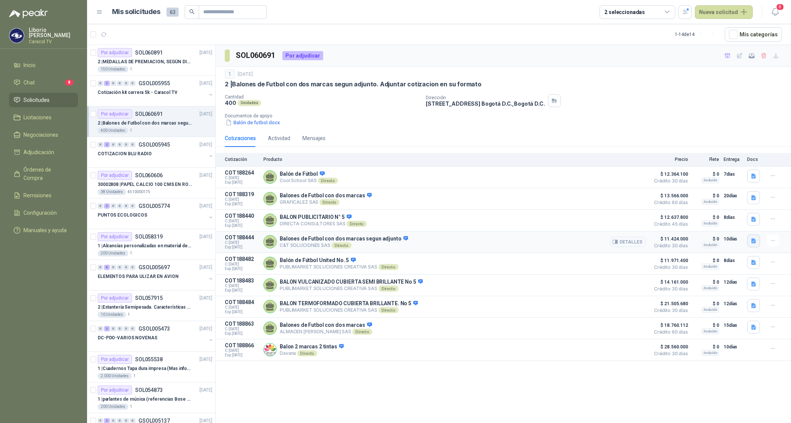
click at [757, 244] on button "button" at bounding box center [753, 240] width 13 height 13
click at [739, 227] on button "Balon Caracol.pdf" at bounding box center [731, 226] width 49 height 8
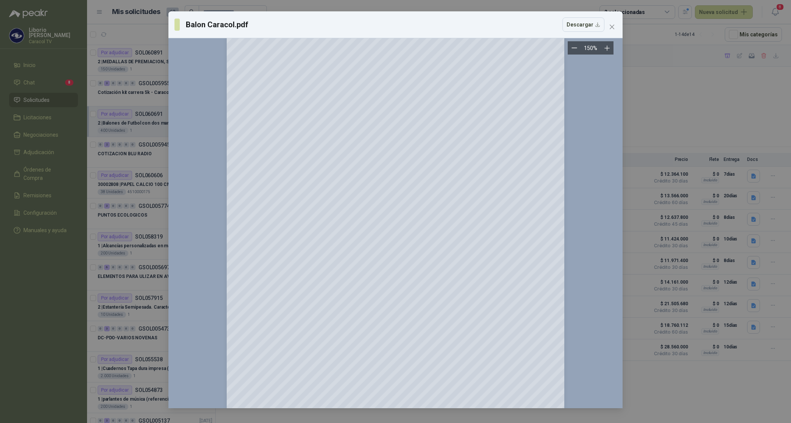
scroll to position [64, 0]
click at [608, 29] on span "Close" at bounding box center [612, 27] width 12 height 6
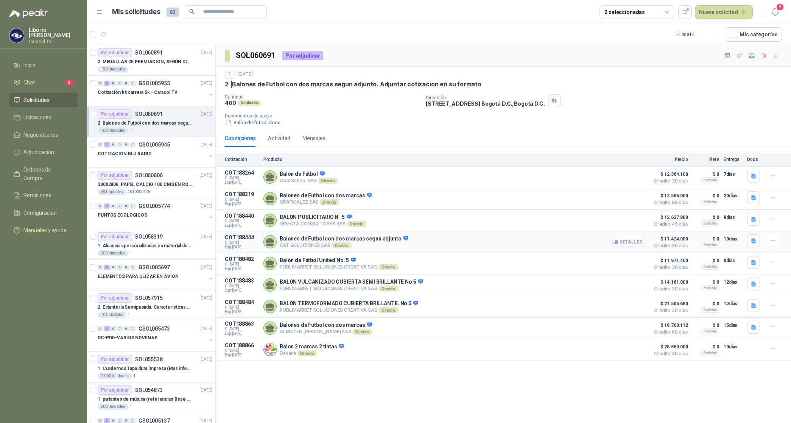
click at [632, 241] on button "Detalles" at bounding box center [628, 242] width 36 height 10
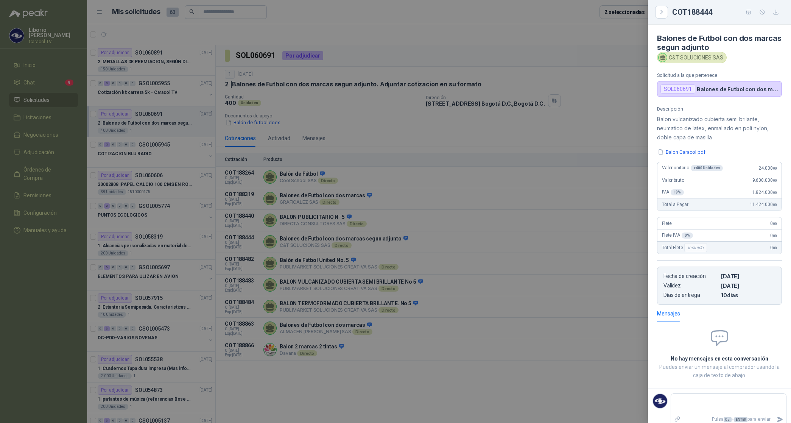
click at [607, 137] on div at bounding box center [395, 211] width 791 height 423
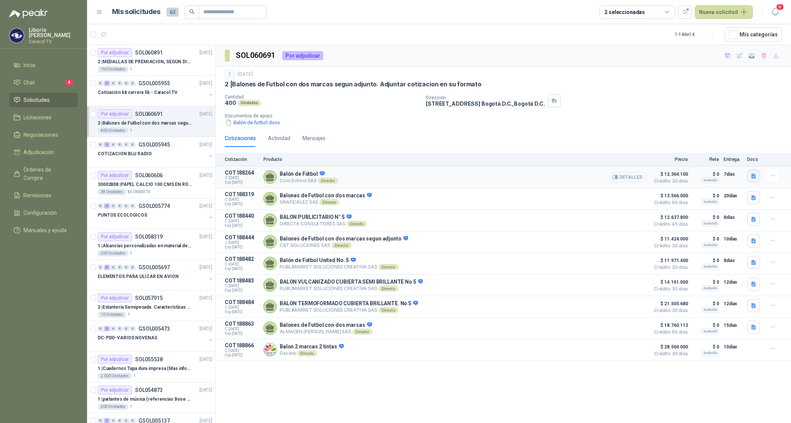
click at [754, 178] on icon "button" at bounding box center [754, 175] width 5 height 5
click at [708, 162] on button "Cotización Balones Octubre 2025 Caracol.pdf" at bounding box center [700, 160] width 111 height 8
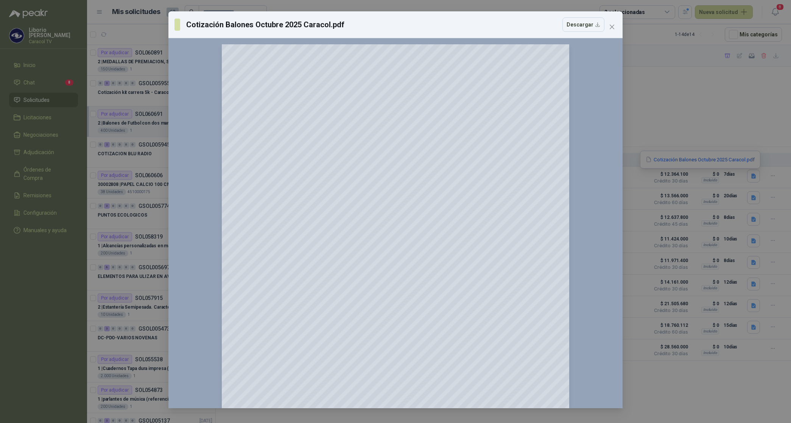
click at [618, 27] on div "Cotización Balones Octubre 2025 Caracol.pdf Descargar 150 %" at bounding box center [395, 209] width 454 height 397
click at [613, 29] on icon "close" at bounding box center [612, 27] width 6 height 6
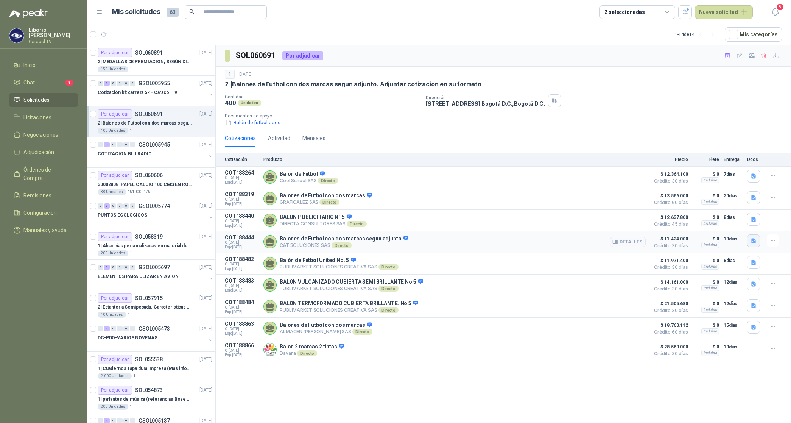
click at [753, 239] on button "button" at bounding box center [753, 240] width 13 height 13
click at [738, 229] on button "Balon Caracol.pdf" at bounding box center [731, 226] width 49 height 8
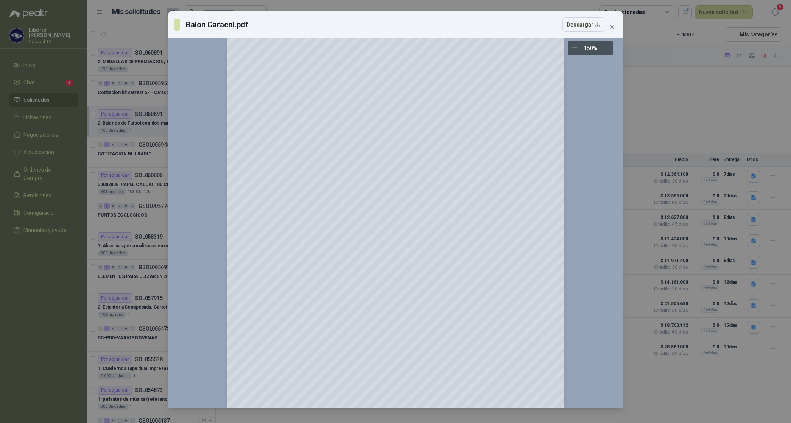
scroll to position [34, 0]
click at [610, 26] on icon "close" at bounding box center [612, 27] width 6 height 6
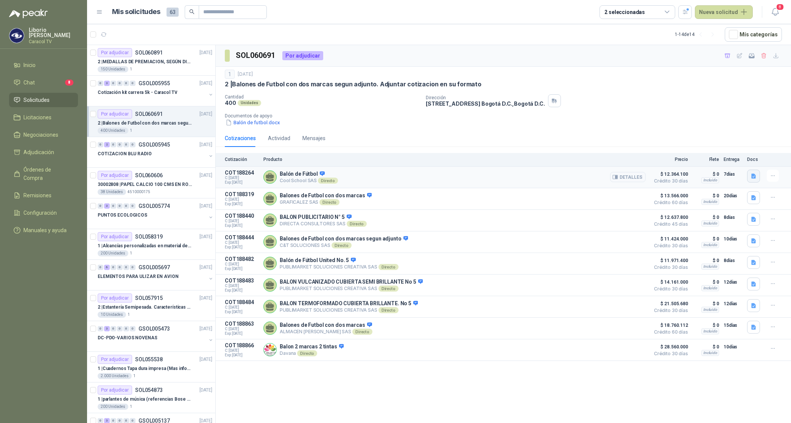
click at [754, 176] on icon "button" at bounding box center [754, 176] width 6 height 6
click at [702, 158] on button "Cotización Balones Octubre 2025 Caracol.pdf" at bounding box center [700, 160] width 111 height 8
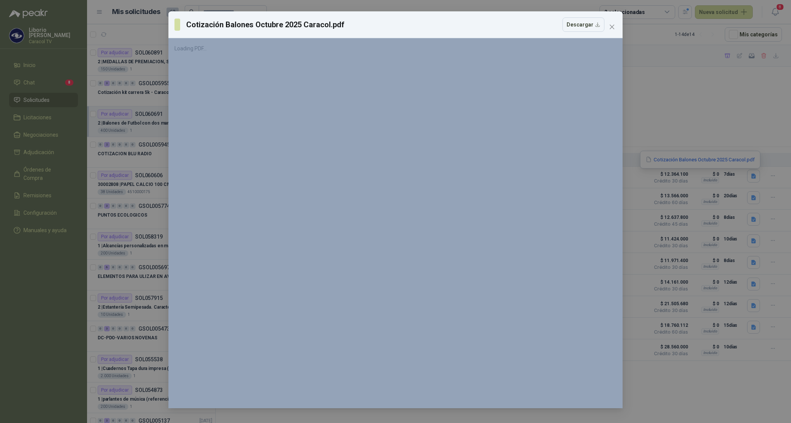
scroll to position [0, 0]
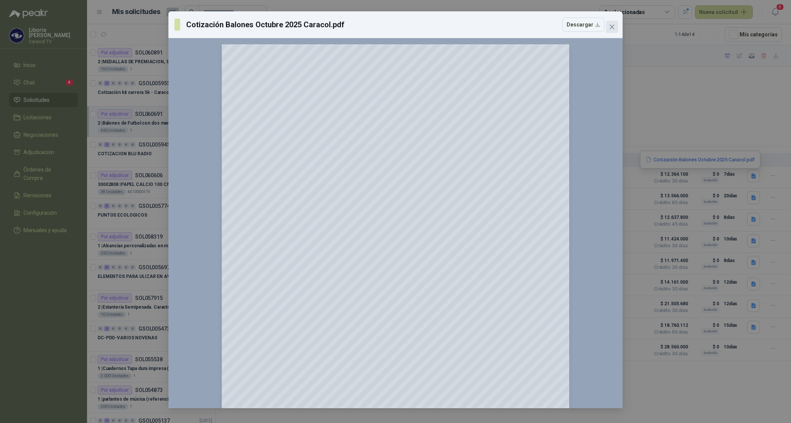
click at [614, 27] on icon "close" at bounding box center [612, 27] width 6 height 6
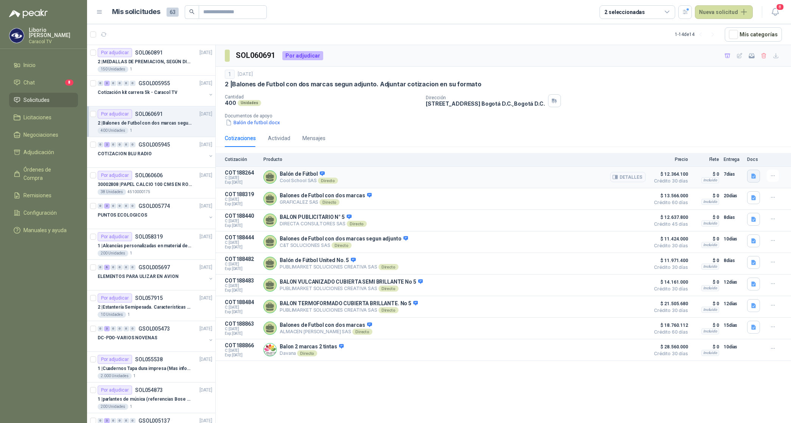
click at [753, 176] on icon "button" at bounding box center [754, 175] width 5 height 5
click at [716, 158] on button "Cotización Balones Octubre 2025 Caracol.pdf" at bounding box center [700, 160] width 111 height 8
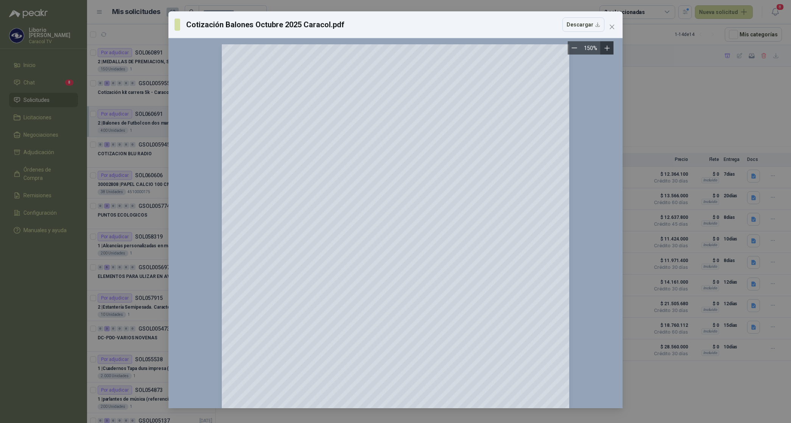
click at [608, 48] on icon "Zoom in" at bounding box center [607, 47] width 5 height 5
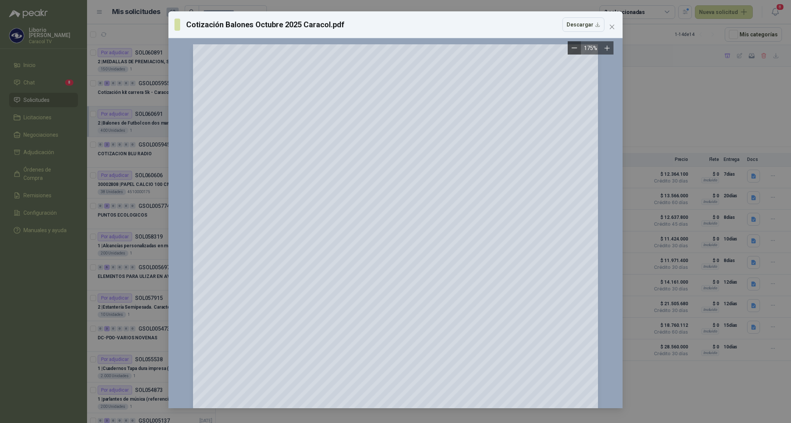
click at [571, 47] on button "Zoom out" at bounding box center [574, 47] width 13 height 13
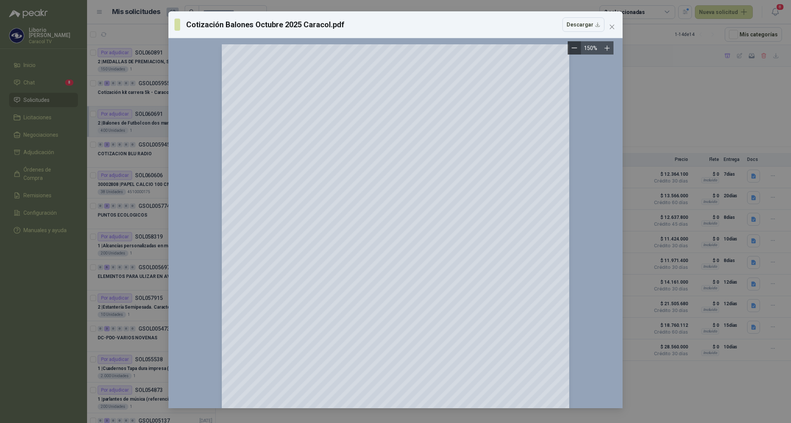
click at [572, 47] on icon "Zoom out" at bounding box center [575, 48] width 6 height 6
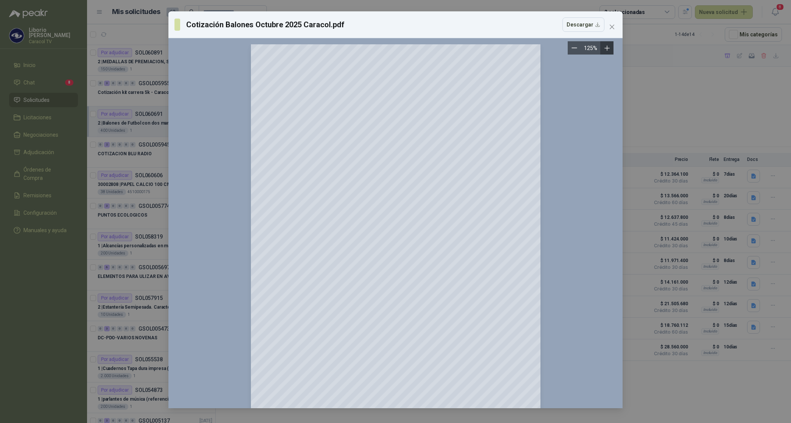
click at [610, 49] on icon "Zoom in" at bounding box center [608, 48] width 8 height 8
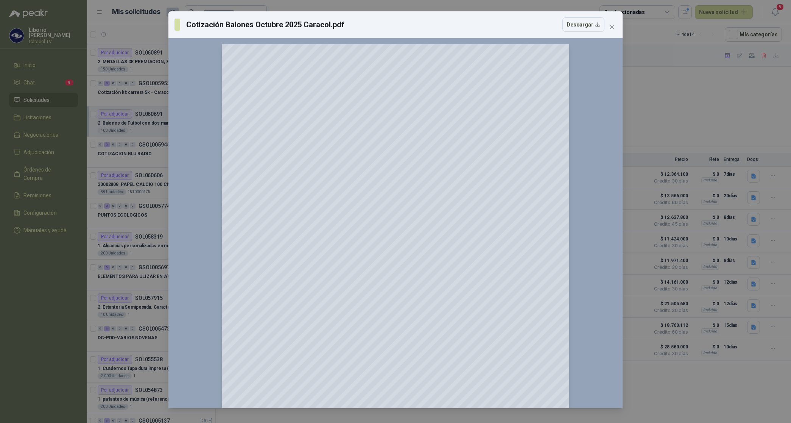
drag, startPoint x: 362, startPoint y: 25, endPoint x: 420, endPoint y: 35, distance: 59.4
click at [420, 35] on div "Cotización Balones [DATE] Caracol.pdf Descargar" at bounding box center [395, 24] width 454 height 27
drag, startPoint x: 427, startPoint y: 30, endPoint x: 432, endPoint y: 22, distance: 9.9
click at [432, 22] on div "Cotización Balones [DATE] Caracol.pdf Descargar" at bounding box center [390, 24] width 430 height 14
drag, startPoint x: 353, startPoint y: 33, endPoint x: 345, endPoint y: 8, distance: 26.2
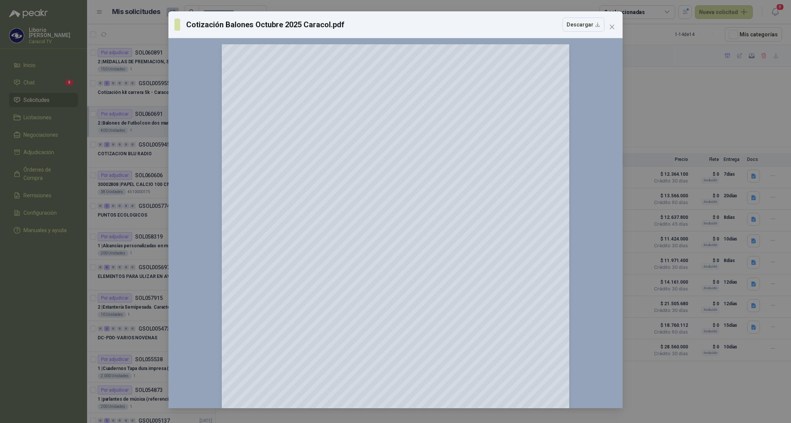
click at [345, 5] on div "Cotización Balones Octubre 2025 Caracol.pdf Descargar 150 %" at bounding box center [395, 211] width 791 height 423
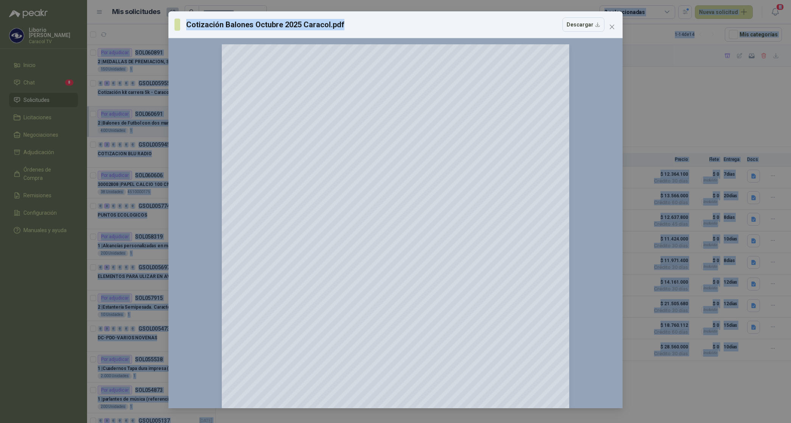
drag, startPoint x: 345, startPoint y: 20, endPoint x: 326, endPoint y: -12, distance: 36.8
click at [326, 0] on html "[PERSON_NAME] Caracol TV Inicio Chat 8 Solicitudes Licitaciones Negociaciones A…" at bounding box center [395, 211] width 791 height 423
drag, startPoint x: 326, startPoint y: -12, endPoint x: 435, endPoint y: 35, distance: 118.9
click at [435, 35] on div "Cotización Balones [DATE] Caracol.pdf Descargar" at bounding box center [395, 24] width 454 height 27
click at [437, 30] on div "Cotización Balones [DATE] Caracol.pdf Descargar" at bounding box center [390, 24] width 430 height 14
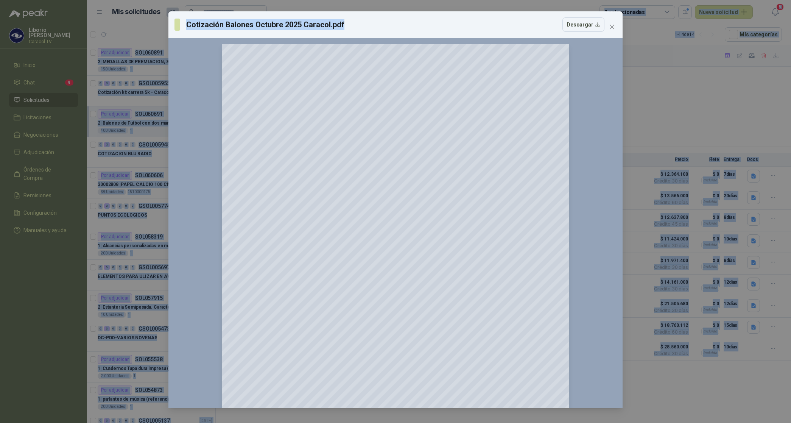
click at [324, 26] on h3 "Cotización Balones Octubre 2025 Caracol.pdf" at bounding box center [265, 24] width 159 height 11
click at [324, 25] on h3 "Cotización Balones Octubre 2025 Caracol.pdf" at bounding box center [265, 24] width 159 height 11
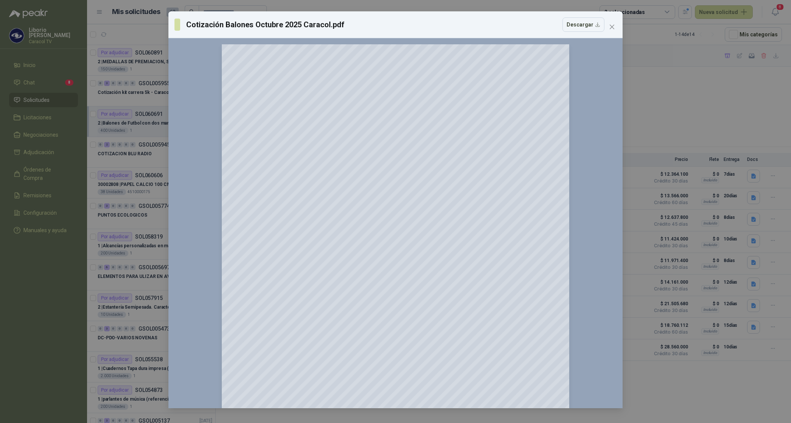
click at [116, 66] on div "Cotización Balones Octubre 2025 Caracol.pdf Descargar 150 %" at bounding box center [395, 211] width 791 height 423
click at [612, 24] on icon "close" at bounding box center [612, 27] width 6 height 6
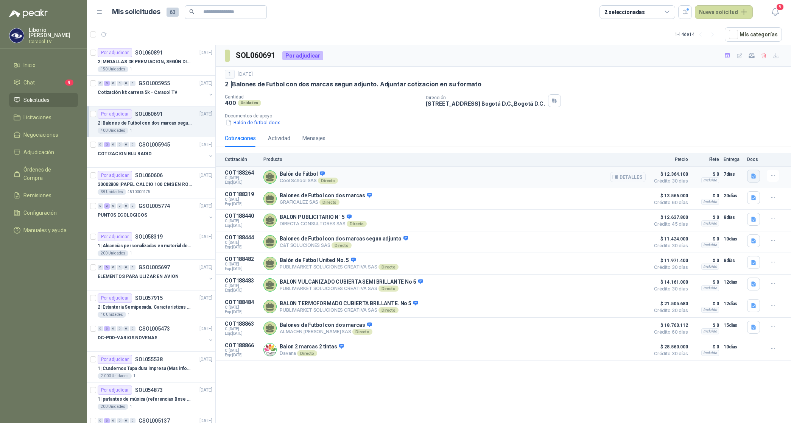
click at [753, 173] on icon "button" at bounding box center [754, 176] width 6 height 6
click at [711, 163] on button "Cotización Balones Octubre 2025 Caracol.pdf" at bounding box center [700, 160] width 111 height 8
